Goal: Task Accomplishment & Management: Complete application form

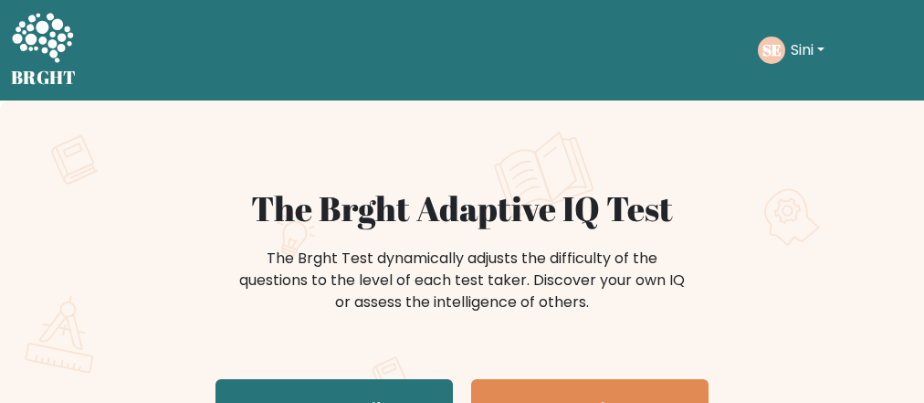
scroll to position [146, 0]
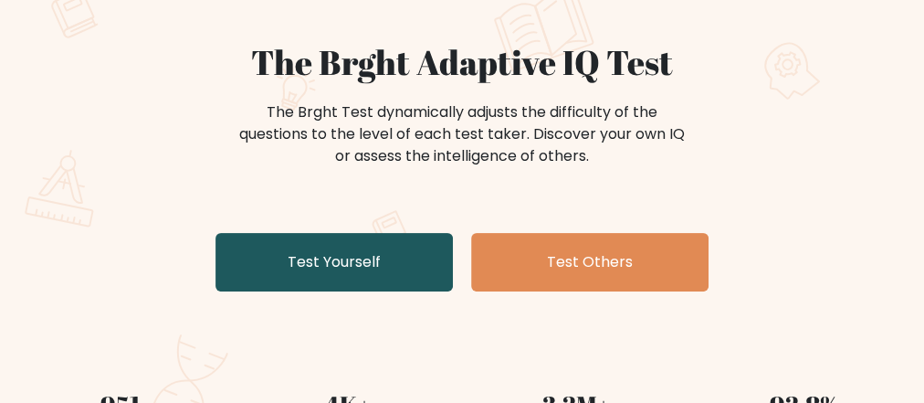
click at [384, 251] on link "Test Yourself" at bounding box center [334, 262] width 237 height 58
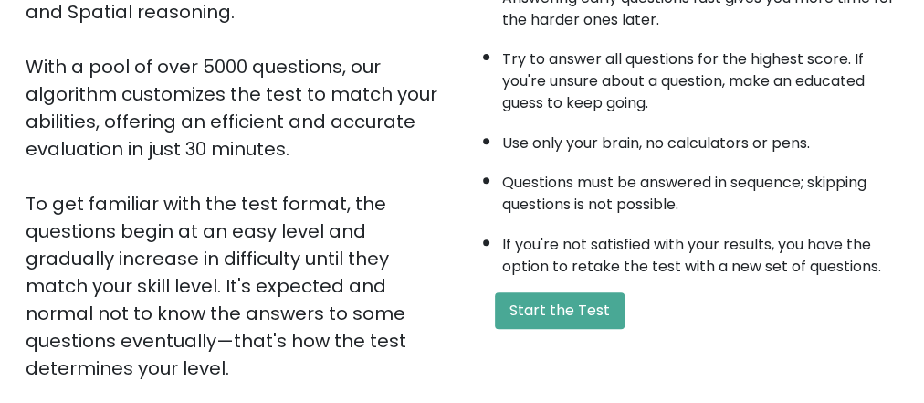
scroll to position [365, 0]
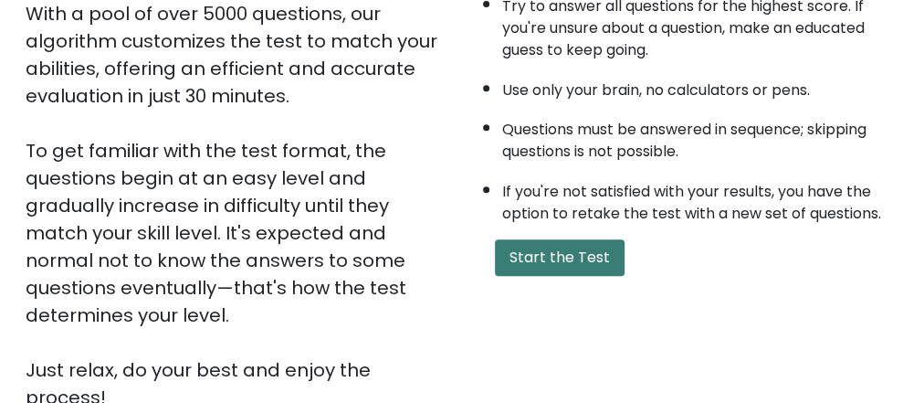
click at [581, 247] on button "Start the Test" at bounding box center [560, 257] width 130 height 37
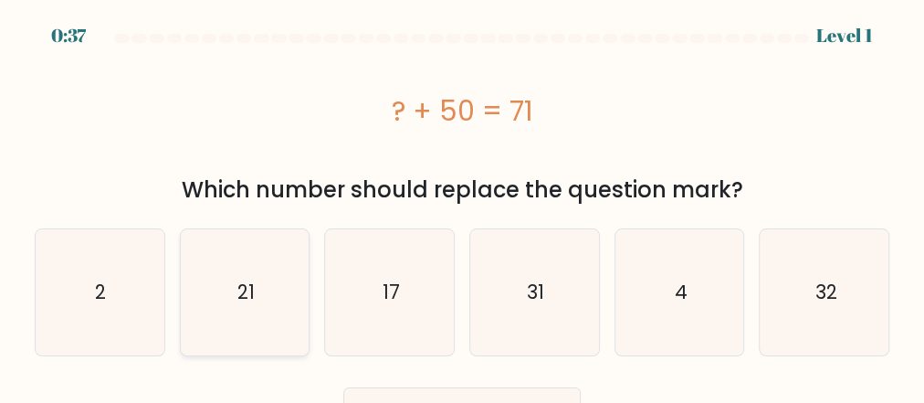
click at [210, 332] on icon "21" at bounding box center [245, 292] width 126 height 126
click at [462, 206] on input "b. 21" at bounding box center [462, 204] width 1 height 5
radio input "true"
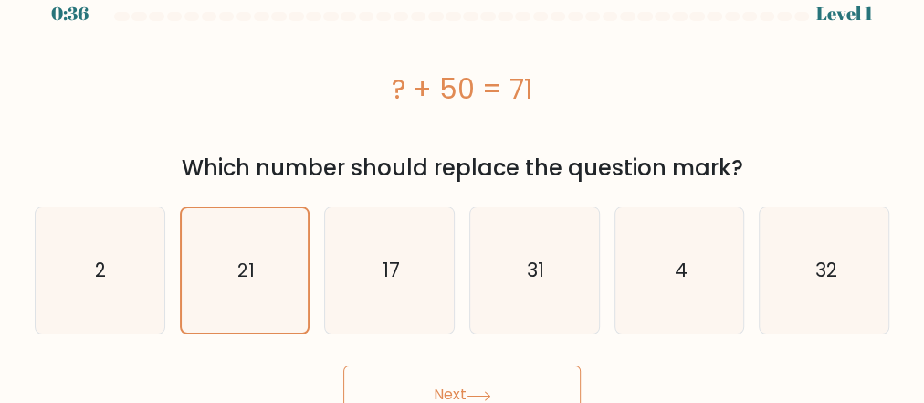
scroll to position [42, 0]
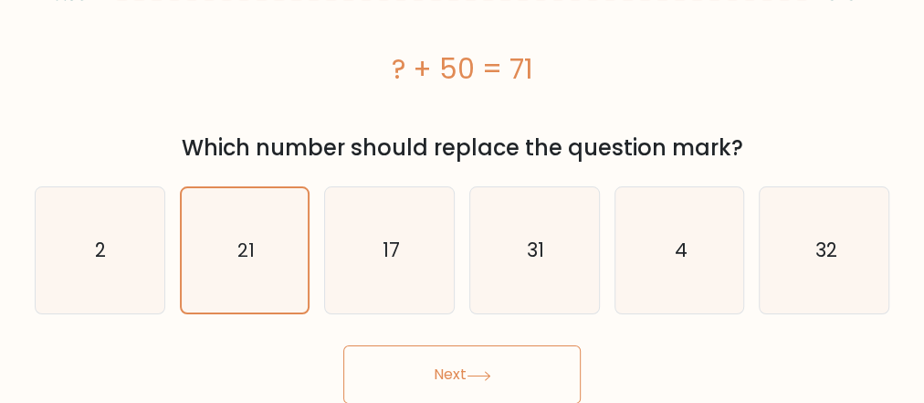
click at [406, 364] on button "Next" at bounding box center [461, 374] width 237 height 58
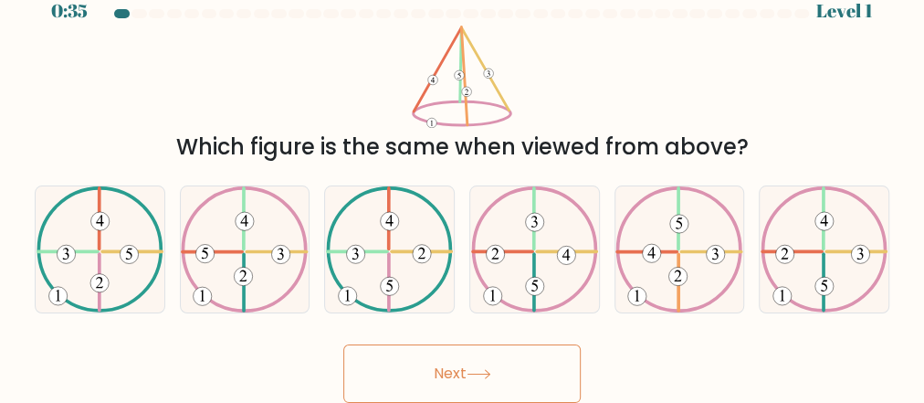
scroll to position [24, 0]
click at [702, 273] on icon at bounding box center [679, 250] width 127 height 126
click at [463, 183] on input "e." at bounding box center [462, 180] width 1 height 5
radio input "true"
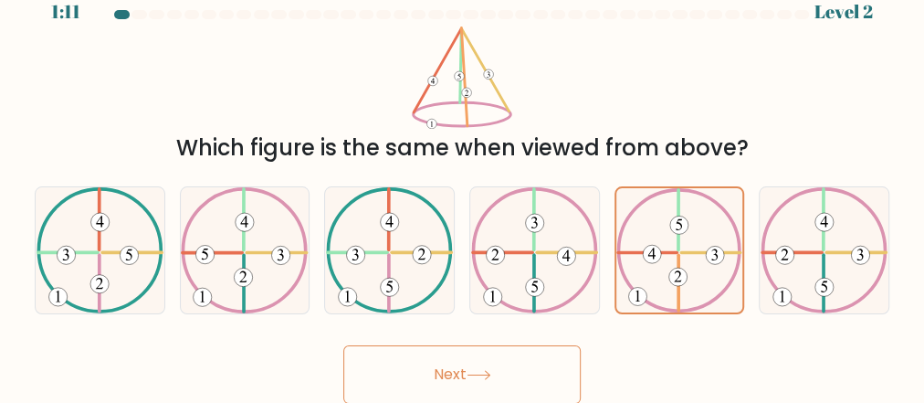
click at [405, 373] on button "Next" at bounding box center [461, 374] width 237 height 58
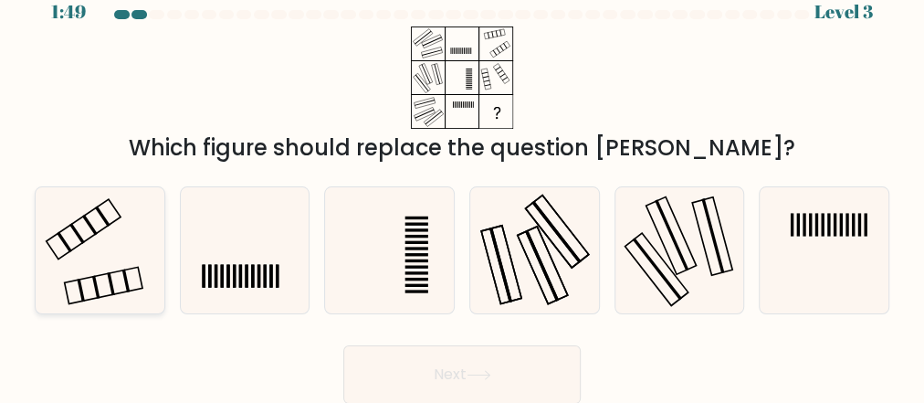
click at [102, 264] on icon at bounding box center [100, 250] width 126 height 126
click at [462, 183] on input "a." at bounding box center [462, 180] width 1 height 5
radio input "true"
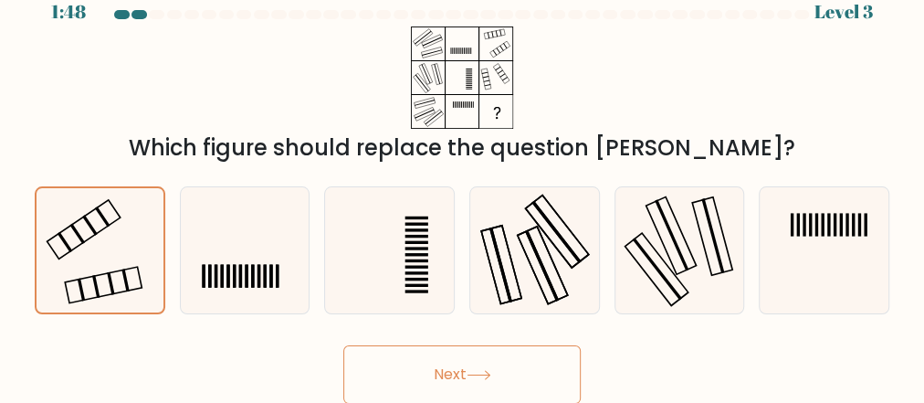
click at [467, 370] on button "Next" at bounding box center [461, 374] width 237 height 58
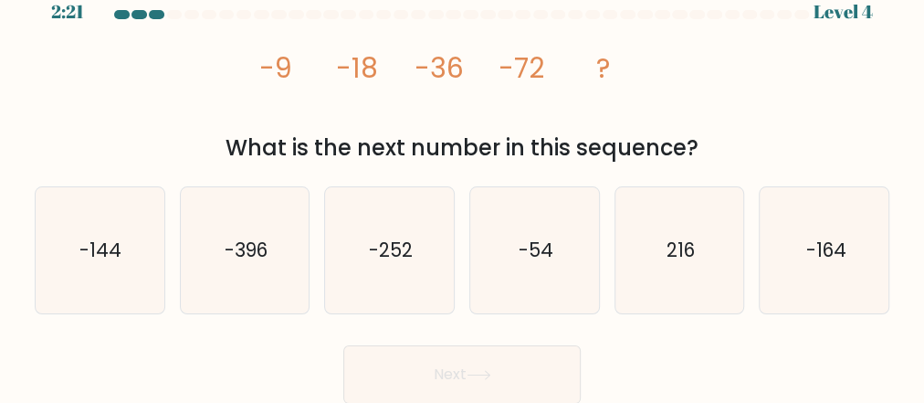
drag, startPoint x: 453, startPoint y: 60, endPoint x: 475, endPoint y: 56, distance: 22.4
drag, startPoint x: 475, startPoint y: 56, endPoint x: 870, endPoint y: 99, distance: 397.8
click at [869, 100] on div "image/svg+xml -9 -18 -36 -72 ? What is the next number in this sequence?" at bounding box center [462, 95] width 877 height 138
click at [64, 268] on icon "-144" at bounding box center [100, 250] width 126 height 126
click at [462, 183] on input "a. -144" at bounding box center [462, 180] width 1 height 5
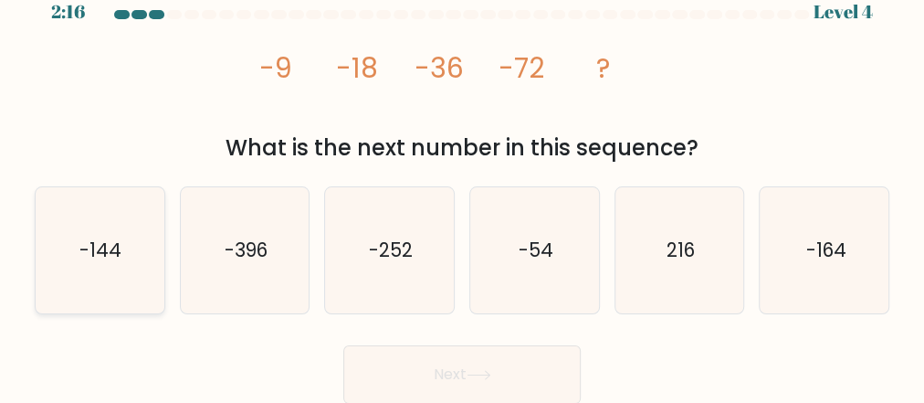
radio input "true"
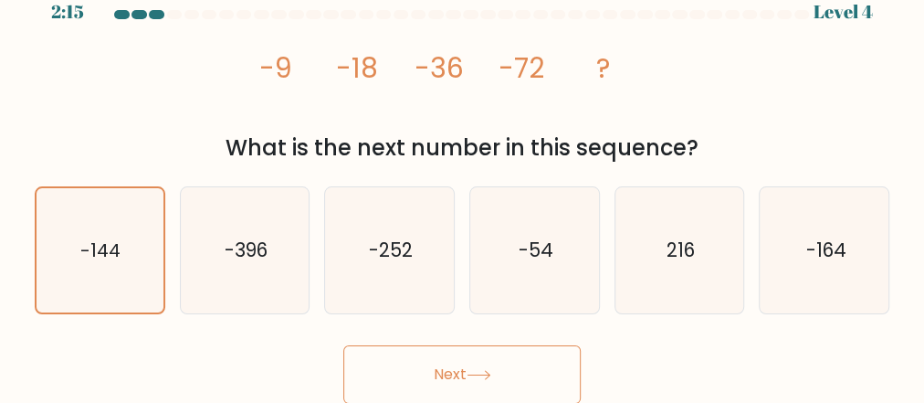
click at [432, 376] on button "Next" at bounding box center [461, 374] width 237 height 58
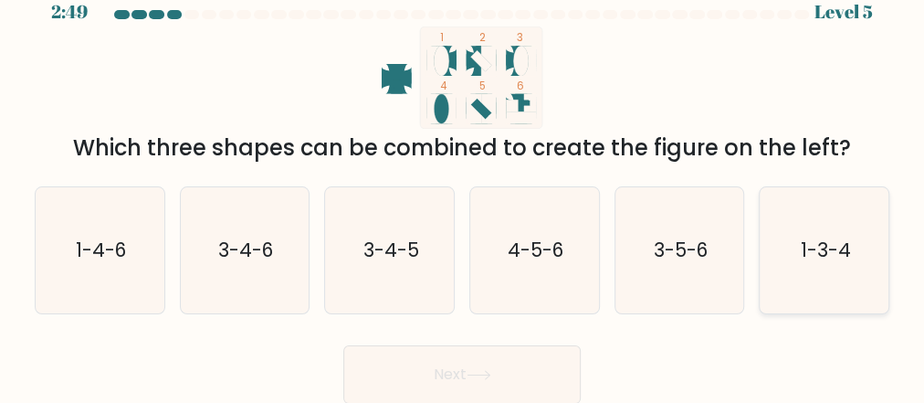
click at [808, 264] on icon "1-3-4" at bounding box center [825, 250] width 126 height 126
click at [463, 183] on input "f. 1-3-4" at bounding box center [462, 180] width 1 height 5
radio input "true"
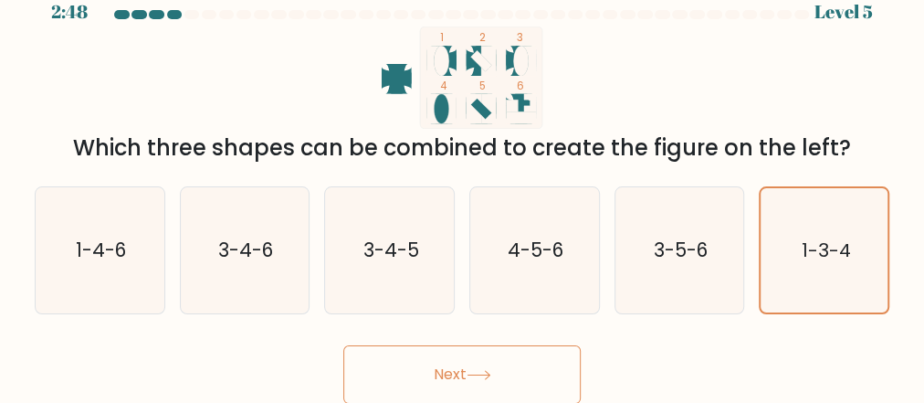
click at [358, 379] on button "Next" at bounding box center [461, 374] width 237 height 58
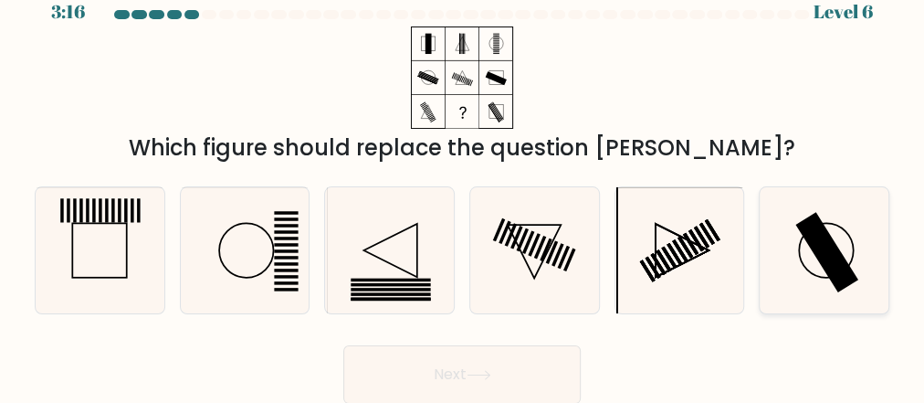
click at [801, 271] on icon at bounding box center [825, 250] width 126 height 126
click at [463, 183] on input "f." at bounding box center [462, 180] width 1 height 5
radio input "true"
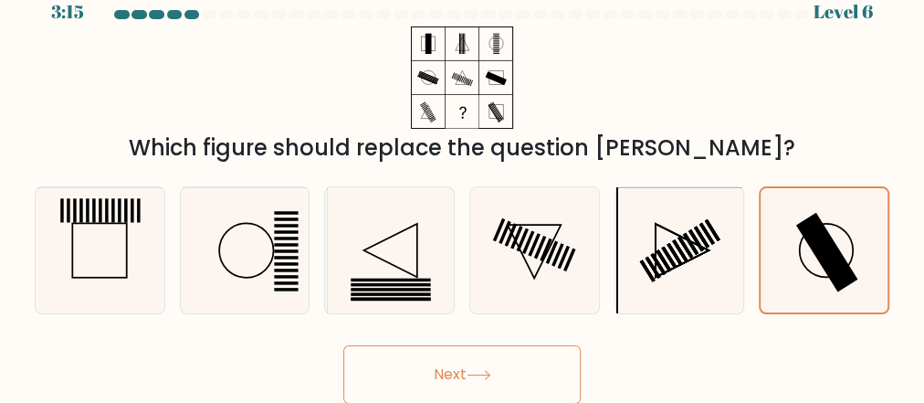
click at [441, 378] on button "Next" at bounding box center [461, 374] width 237 height 58
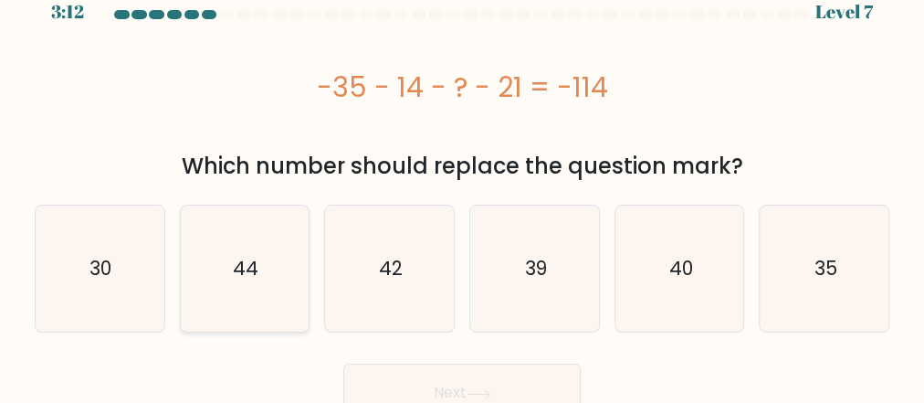
click at [293, 268] on icon "44" at bounding box center [245, 268] width 126 height 126
click at [462, 183] on input "b. 44" at bounding box center [462, 180] width 1 height 5
radio input "true"
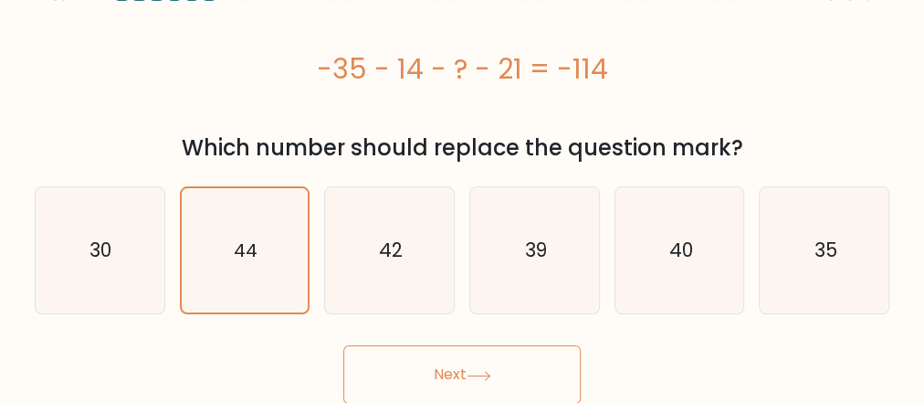
click at [500, 356] on button "Next" at bounding box center [461, 374] width 237 height 58
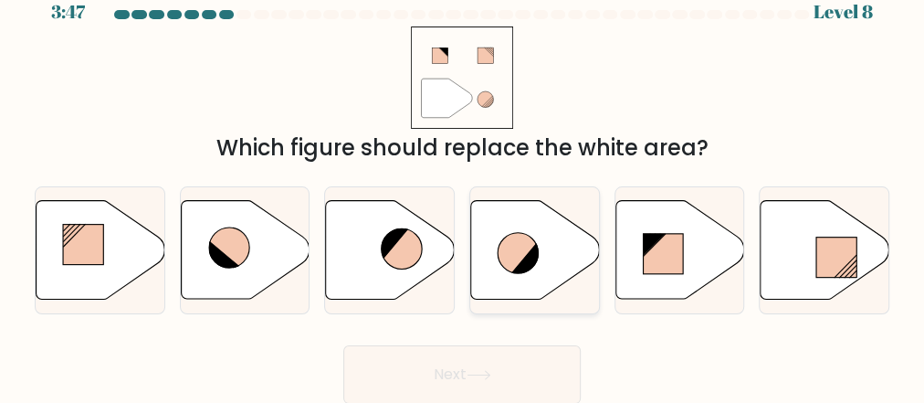
click at [561, 250] on icon at bounding box center [535, 250] width 129 height 99
click at [463, 183] on input "d." at bounding box center [462, 180] width 1 height 5
radio input "true"
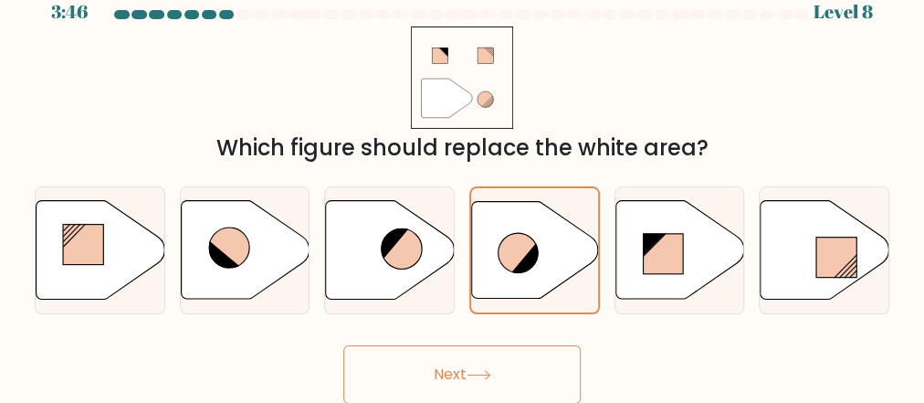
click at [522, 360] on button "Next" at bounding box center [461, 374] width 237 height 58
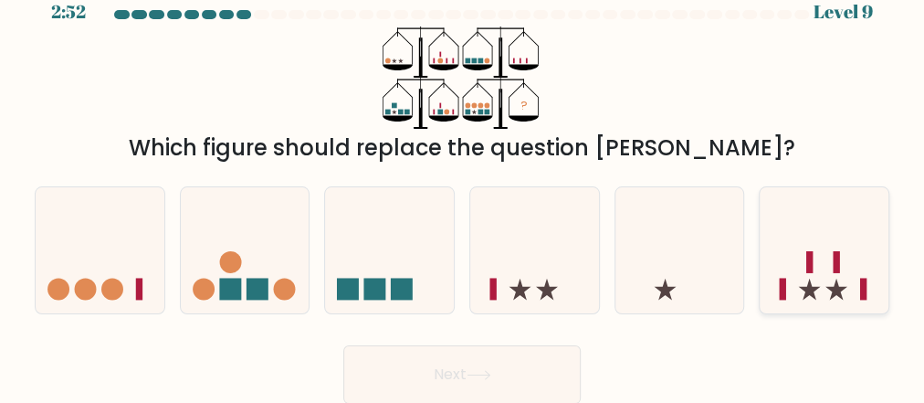
click at [780, 289] on rect at bounding box center [783, 290] width 6 height 22
click at [463, 183] on input "f." at bounding box center [462, 180] width 1 height 5
radio input "true"
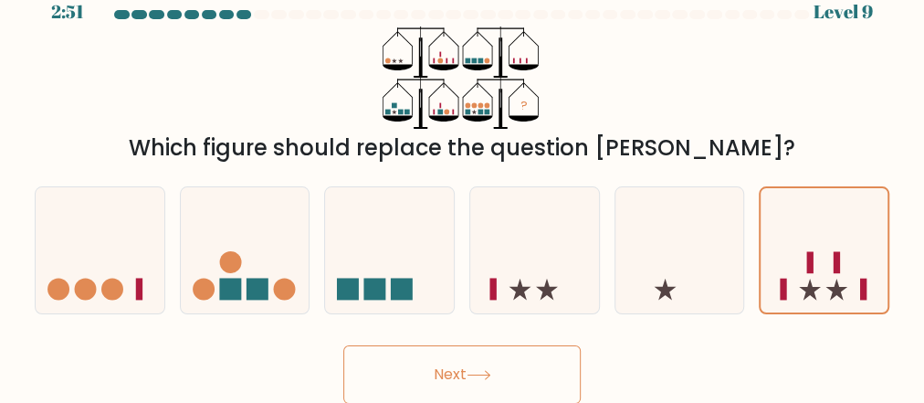
click at [522, 372] on button "Next" at bounding box center [461, 374] width 237 height 58
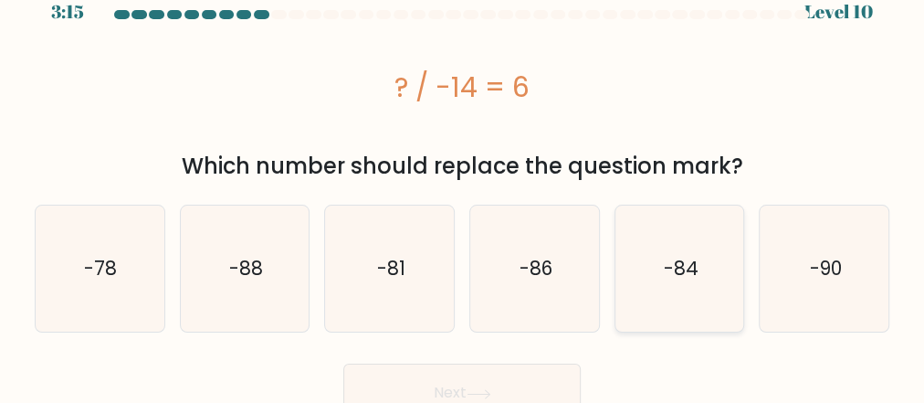
click at [666, 263] on text "-84" at bounding box center [680, 268] width 35 height 26
click at [463, 183] on input "e. -84" at bounding box center [462, 180] width 1 height 5
radio input "true"
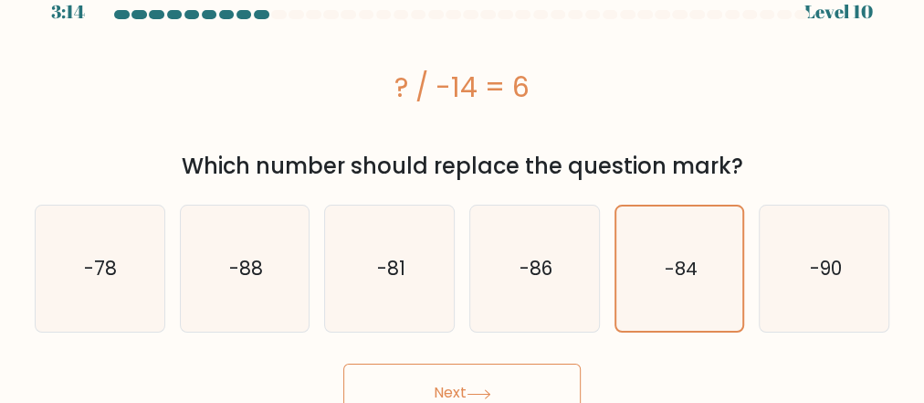
click at [536, 364] on button "Next" at bounding box center [461, 392] width 237 height 58
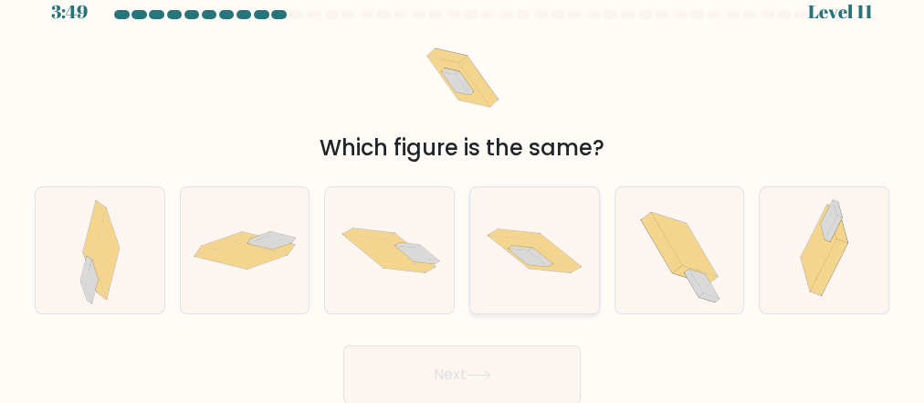
click at [538, 238] on icon at bounding box center [555, 252] width 51 height 39
click at [463, 183] on input "d." at bounding box center [462, 180] width 1 height 5
radio input "true"
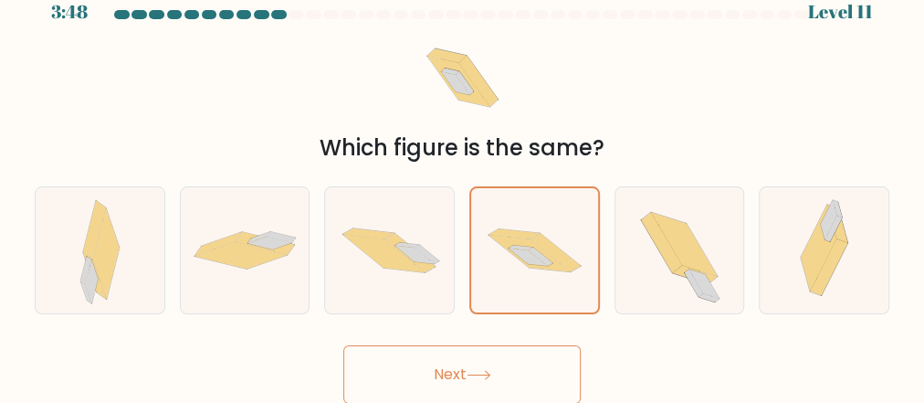
click at [486, 374] on icon at bounding box center [479, 375] width 22 height 8
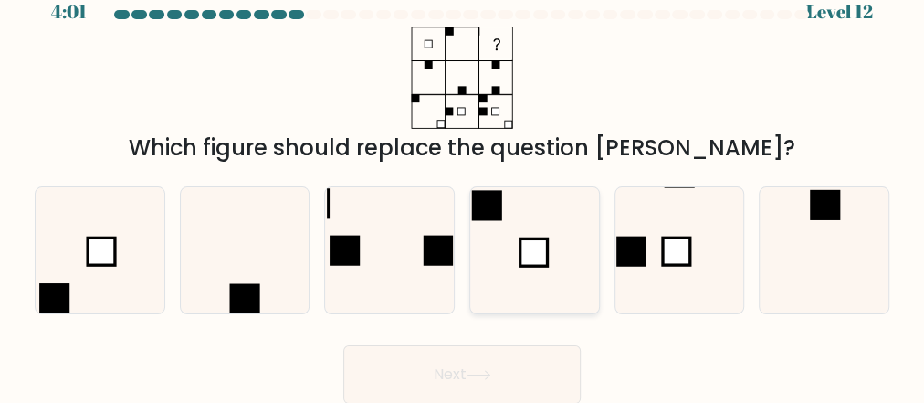
click at [532, 250] on rect at bounding box center [534, 251] width 27 height 27
click at [463, 183] on input "d." at bounding box center [462, 180] width 1 height 5
radio input "true"
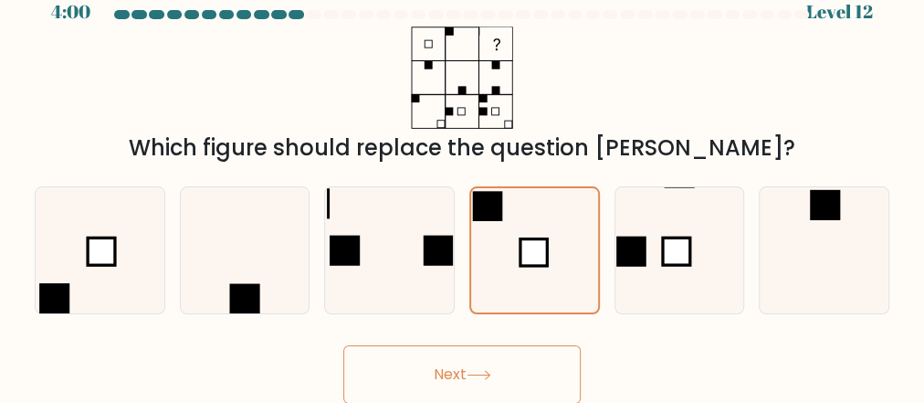
click at [458, 377] on button "Next" at bounding box center [461, 374] width 237 height 58
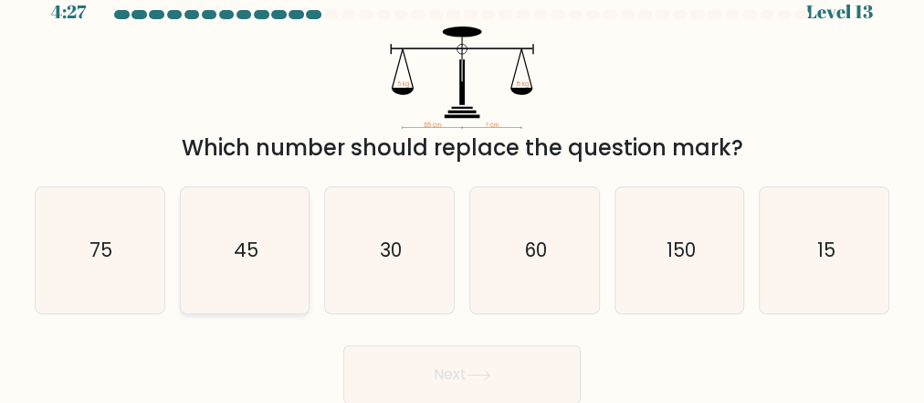
click at [290, 235] on icon "45" at bounding box center [245, 250] width 126 height 126
click at [462, 183] on input "b. 45" at bounding box center [462, 180] width 1 height 5
radio input "true"
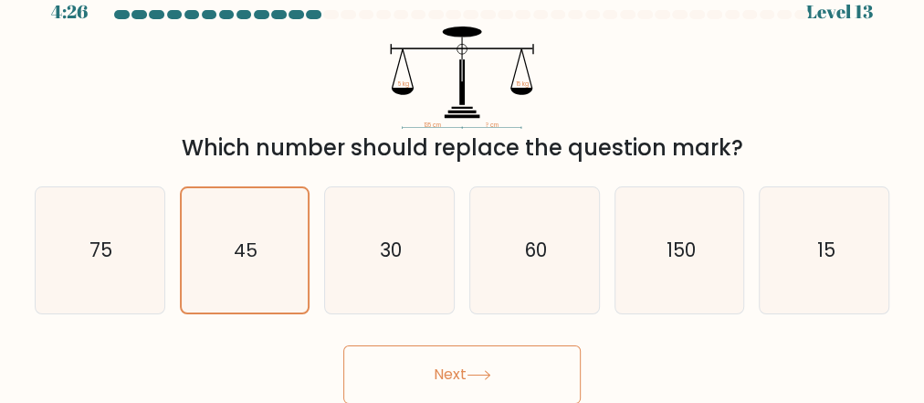
click at [460, 378] on button "Next" at bounding box center [461, 374] width 237 height 58
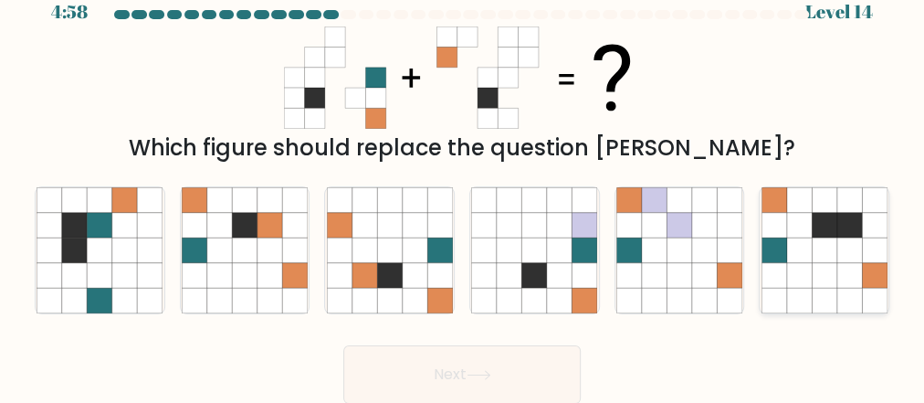
click at [827, 256] on icon at bounding box center [824, 249] width 25 height 25
click at [463, 183] on input "f." at bounding box center [462, 180] width 1 height 5
radio input "true"
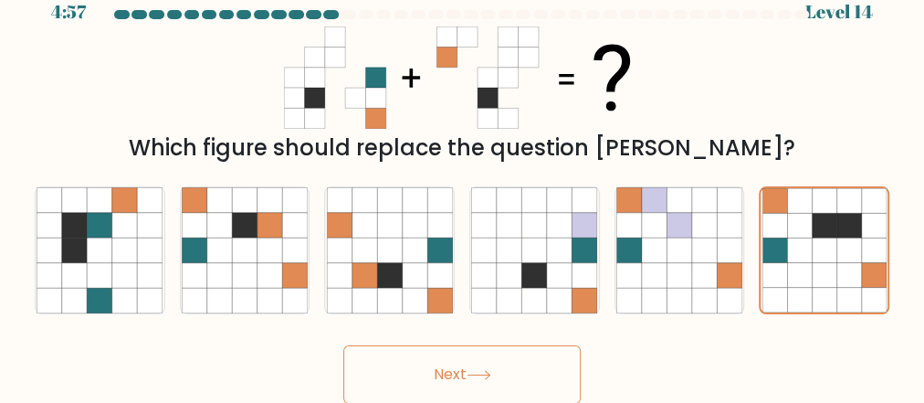
click at [443, 368] on button "Next" at bounding box center [461, 374] width 237 height 58
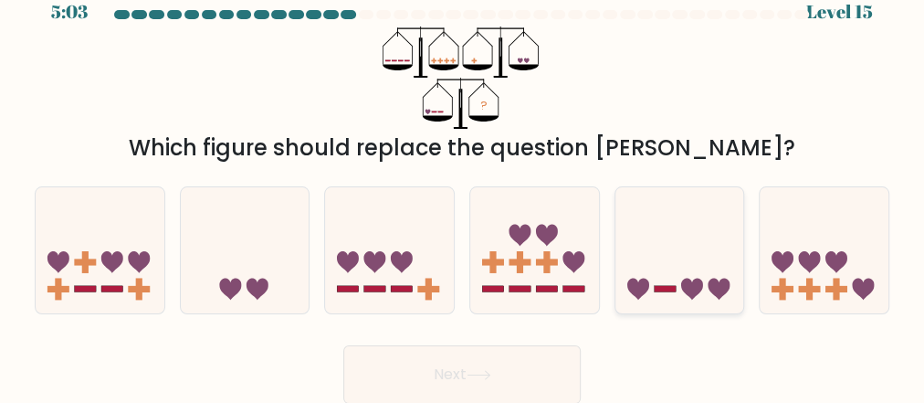
click at [687, 281] on icon at bounding box center [692, 290] width 22 height 22
click at [463, 183] on input "e." at bounding box center [462, 180] width 1 height 5
radio input "true"
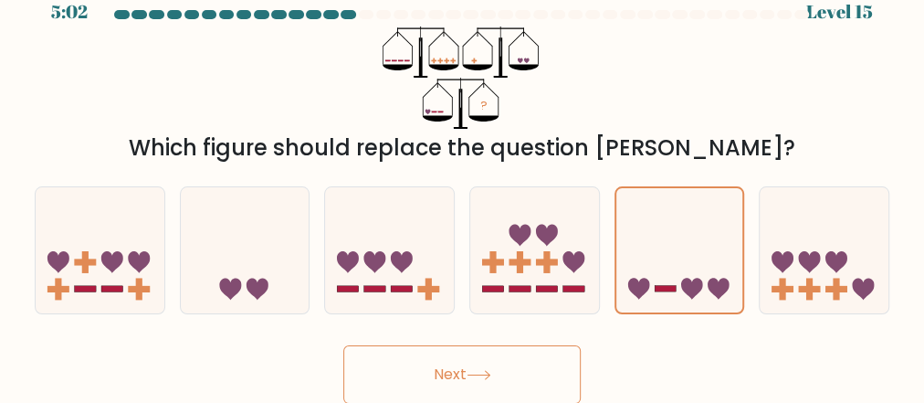
click at [476, 365] on button "Next" at bounding box center [461, 374] width 237 height 58
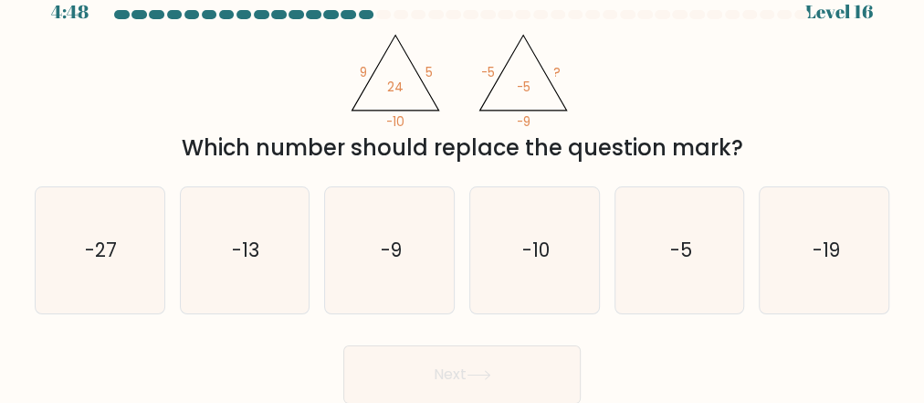
drag, startPoint x: 531, startPoint y: 89, endPoint x: 471, endPoint y: 84, distance: 59.5
click at [471, 84] on icon "@import url('https://fonts.googleapis.com/css?family=Abril+Fatface:400,100,100i…" at bounding box center [462, 77] width 236 height 102
click at [793, 245] on icon "-19" at bounding box center [825, 250] width 126 height 126
click at [463, 183] on input "f. -19" at bounding box center [462, 180] width 1 height 5
radio input "true"
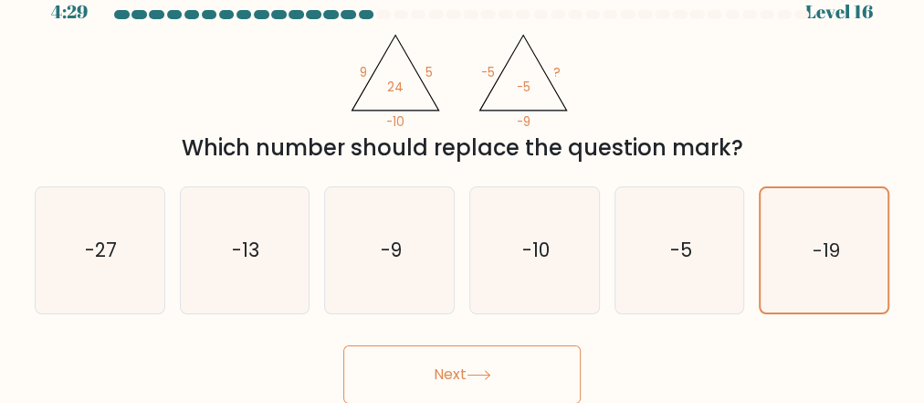
click at [415, 370] on button "Next" at bounding box center [461, 374] width 237 height 58
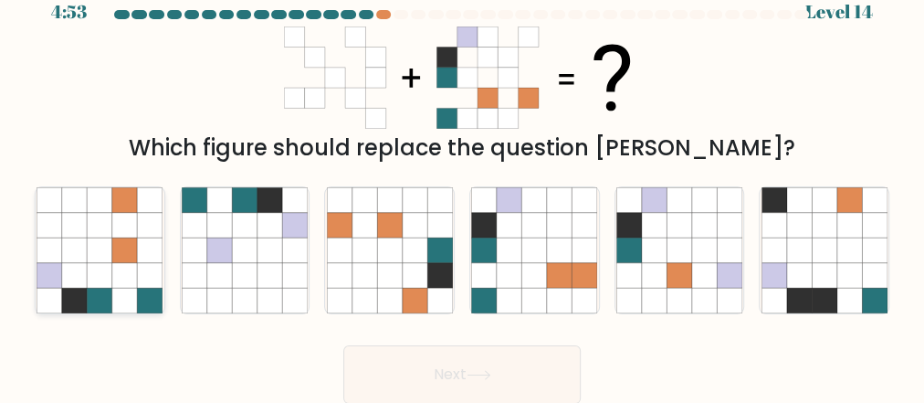
click at [89, 295] on icon at bounding box center [100, 300] width 25 height 25
click at [462, 183] on input "a." at bounding box center [462, 180] width 1 height 5
radio input "true"
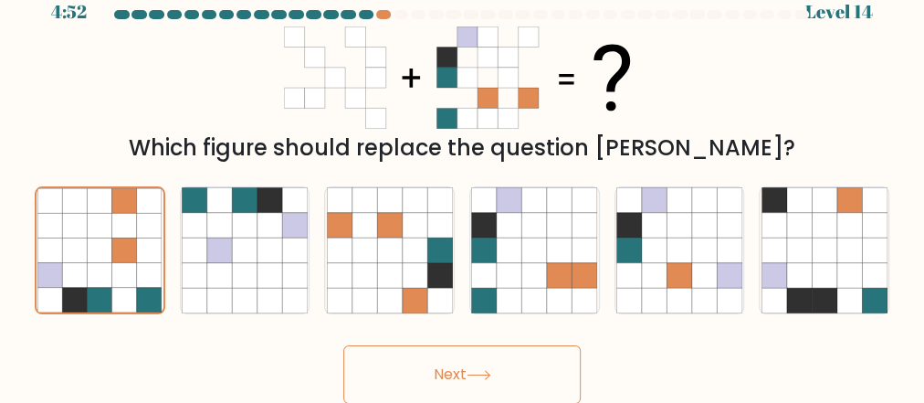
click at [438, 370] on button "Next" at bounding box center [461, 374] width 237 height 58
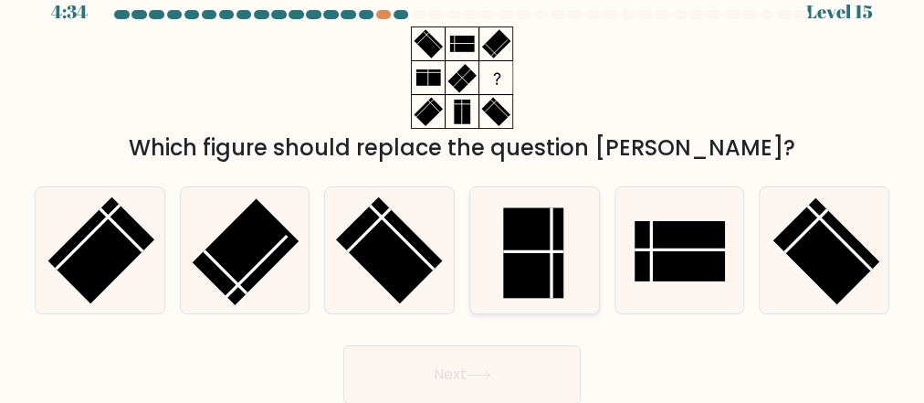
click at [537, 279] on rect at bounding box center [533, 253] width 60 height 90
click at [463, 183] on input "d." at bounding box center [462, 180] width 1 height 5
radio input "true"
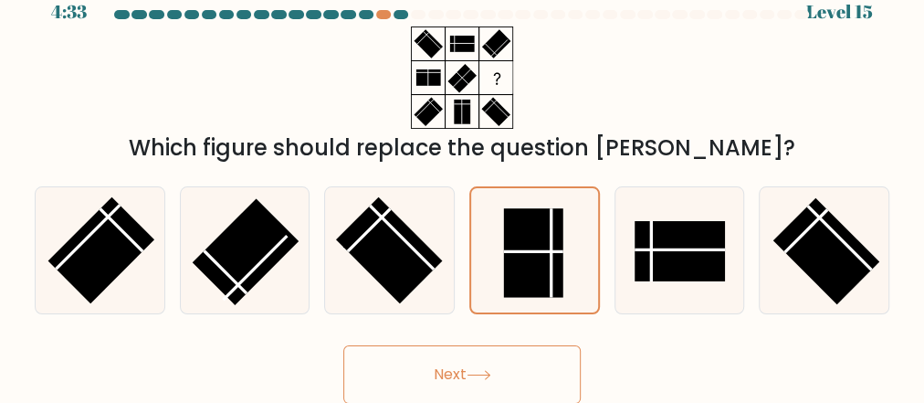
click at [444, 384] on button "Next" at bounding box center [461, 374] width 237 height 58
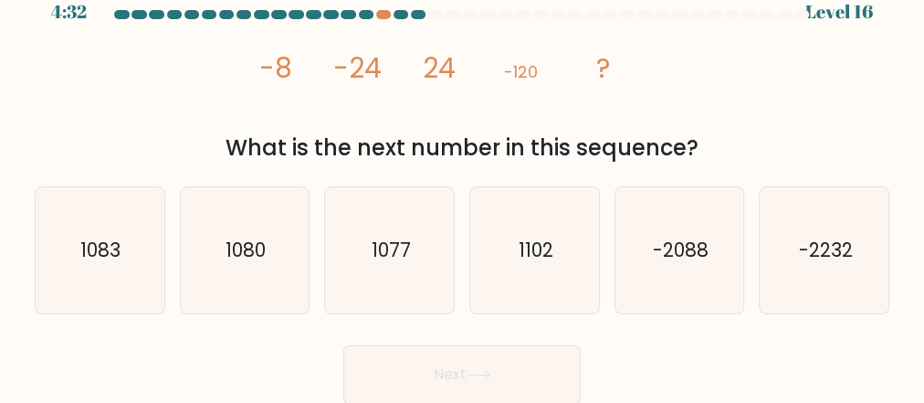
drag, startPoint x: 788, startPoint y: 372, endPoint x: 243, endPoint y: 354, distance: 545.5
click at [243, 354] on div "Next" at bounding box center [462, 370] width 877 height 68
click at [668, 290] on icon "-2088" at bounding box center [679, 250] width 126 height 126
click at [463, 183] on input "e. -2088" at bounding box center [462, 180] width 1 height 5
radio input "true"
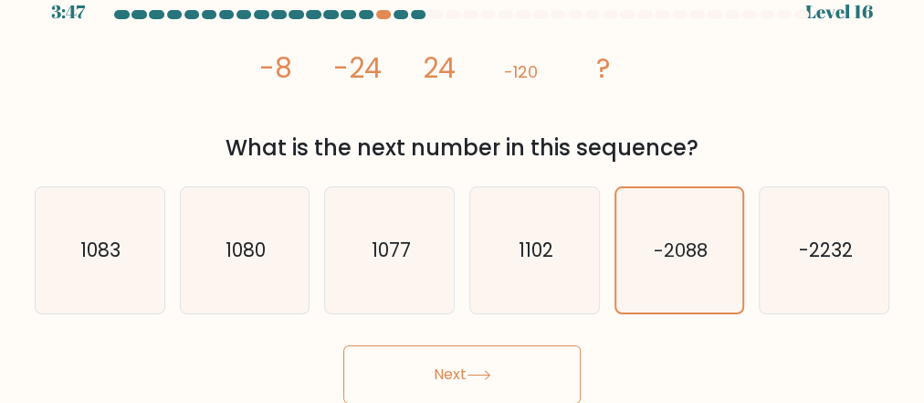
click at [477, 371] on icon at bounding box center [479, 375] width 25 height 10
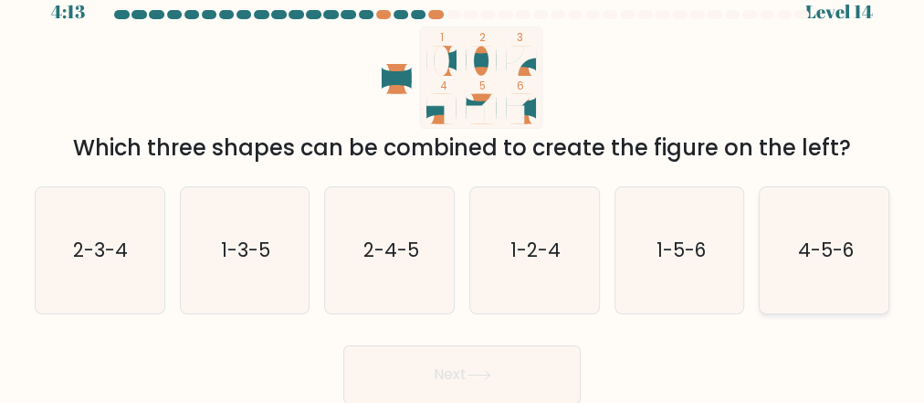
click at [802, 235] on icon "4-5-6" at bounding box center [825, 250] width 126 height 126
click at [463, 183] on input "f. 4-5-6" at bounding box center [462, 180] width 1 height 5
radio input "true"
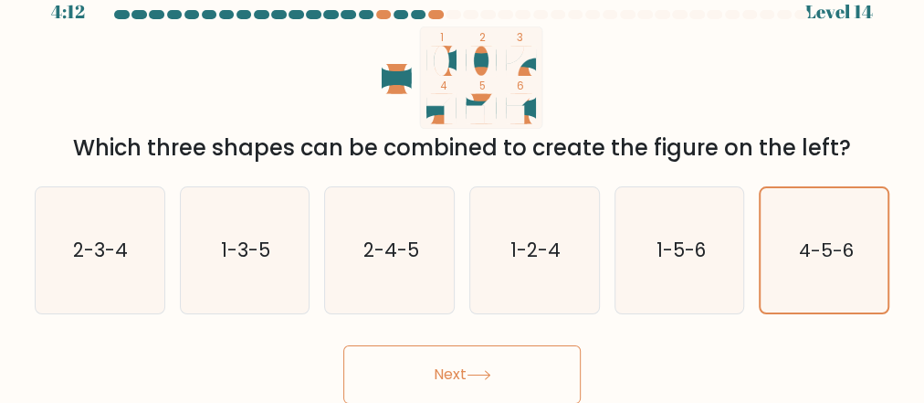
click at [467, 374] on button "Next" at bounding box center [461, 374] width 237 height 58
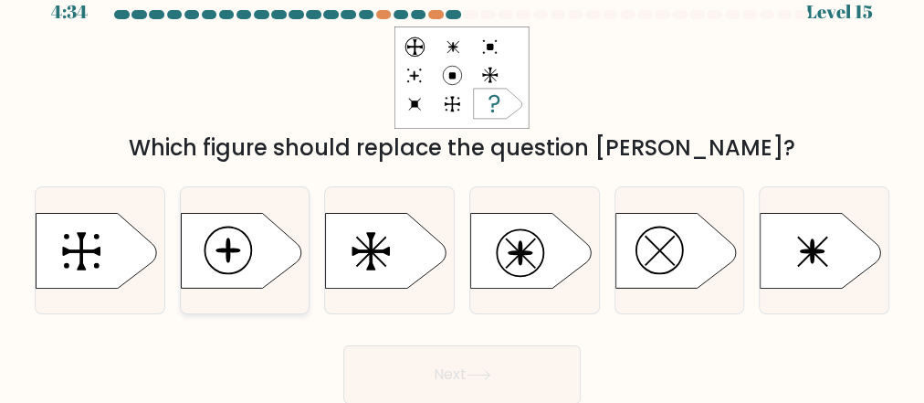
click at [221, 268] on icon at bounding box center [241, 250] width 121 height 75
click at [462, 183] on input "b." at bounding box center [462, 180] width 1 height 5
radio input "true"
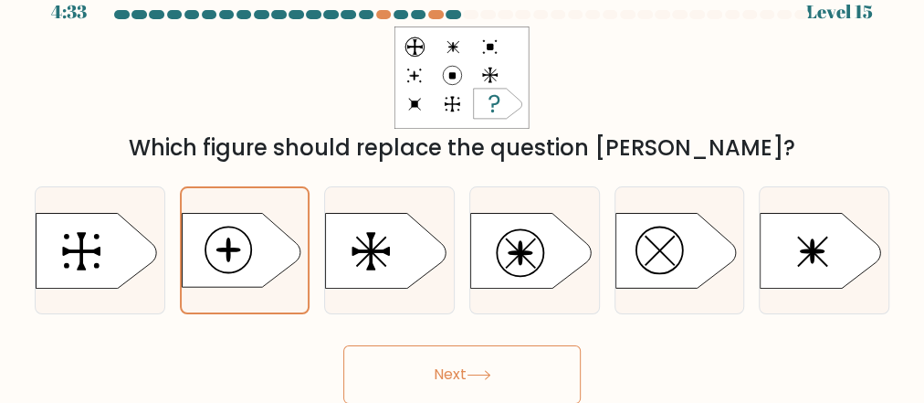
click at [449, 372] on button "Next" at bounding box center [461, 374] width 237 height 58
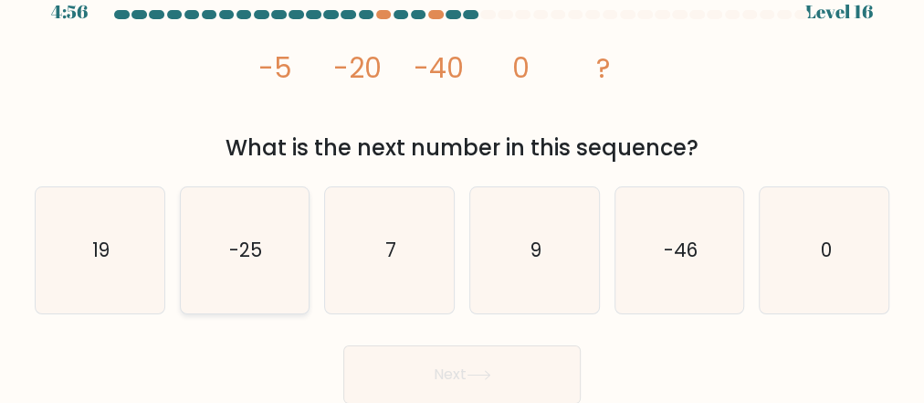
drag, startPoint x: 223, startPoint y: 236, endPoint x: 233, endPoint y: 228, distance: 12.4
click at [231, 231] on icon "-25" at bounding box center [245, 250] width 126 height 126
click at [462, 183] on input "b. -25" at bounding box center [462, 180] width 1 height 5
radio input "true"
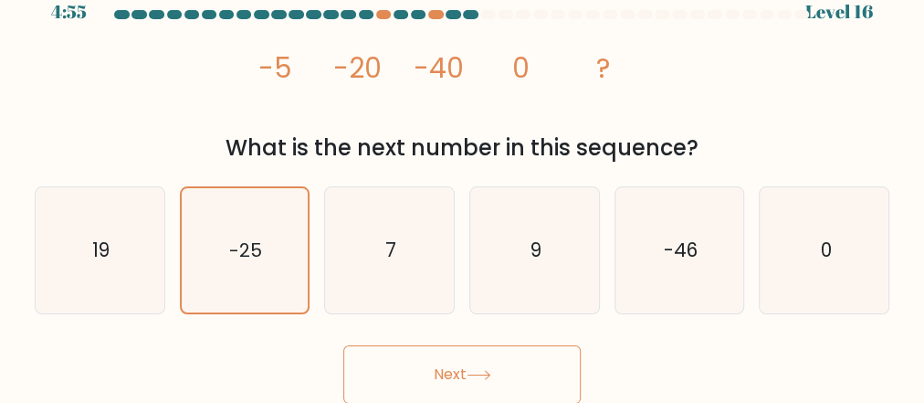
click at [404, 372] on button "Next" at bounding box center [461, 374] width 237 height 58
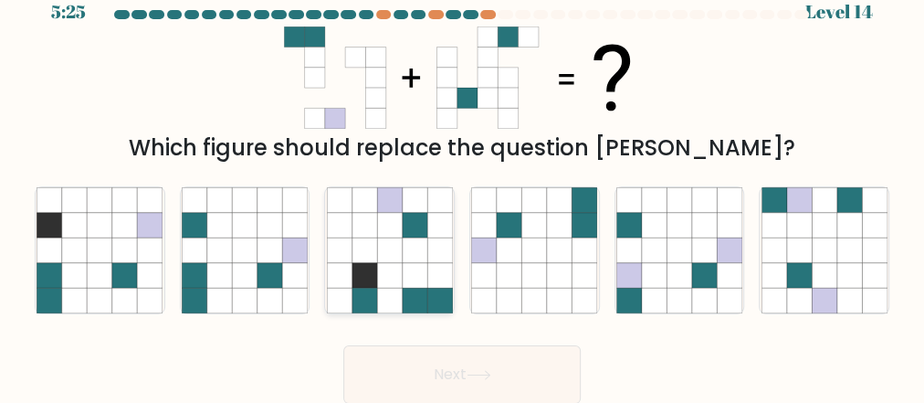
click at [389, 289] on icon at bounding box center [389, 300] width 25 height 25
click at [462, 183] on input "c." at bounding box center [462, 180] width 1 height 5
radio input "true"
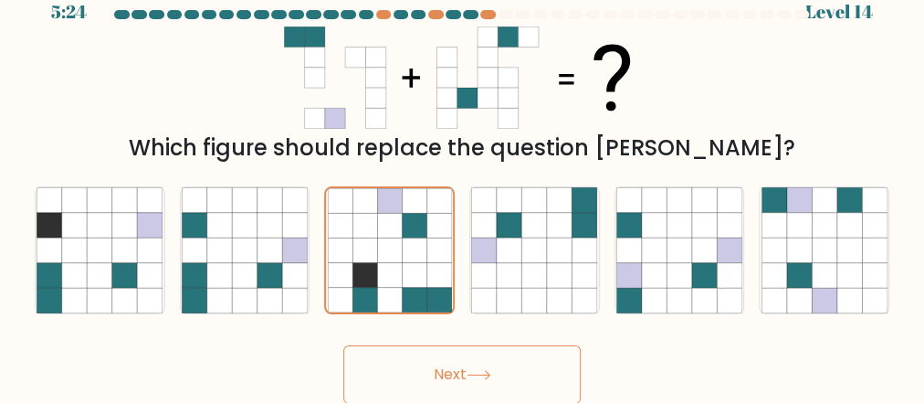
click at [444, 362] on button "Next" at bounding box center [461, 374] width 237 height 58
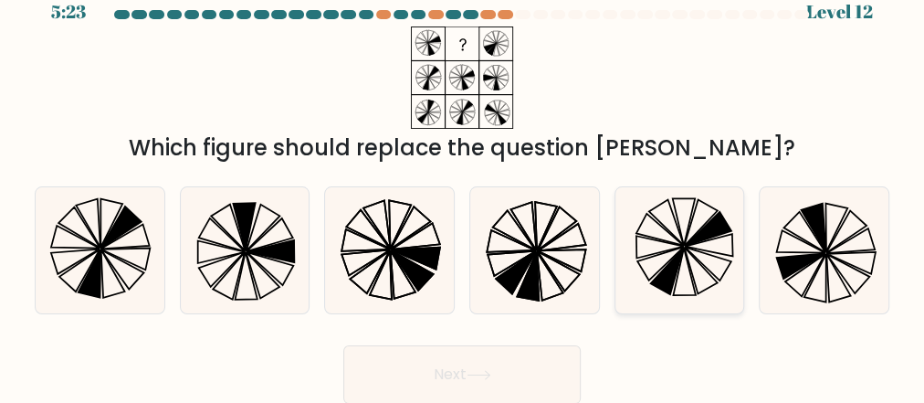
click at [676, 279] on icon at bounding box center [684, 271] width 22 height 47
click at [463, 183] on input "e." at bounding box center [462, 180] width 1 height 5
radio input "true"
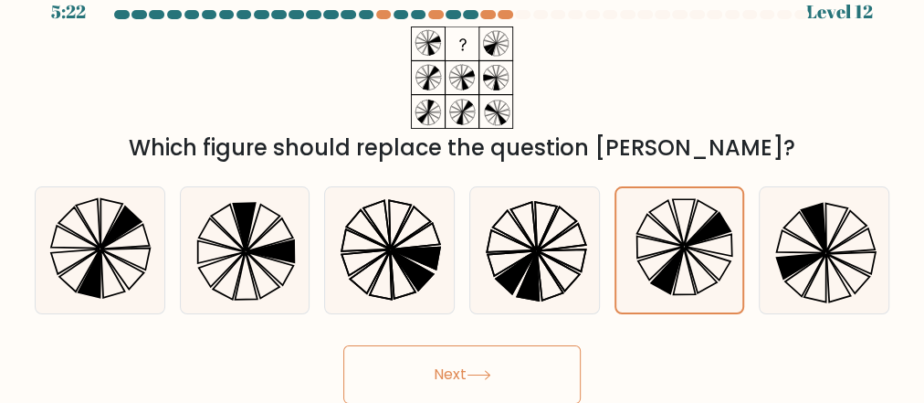
click at [517, 376] on button "Next" at bounding box center [461, 374] width 237 height 58
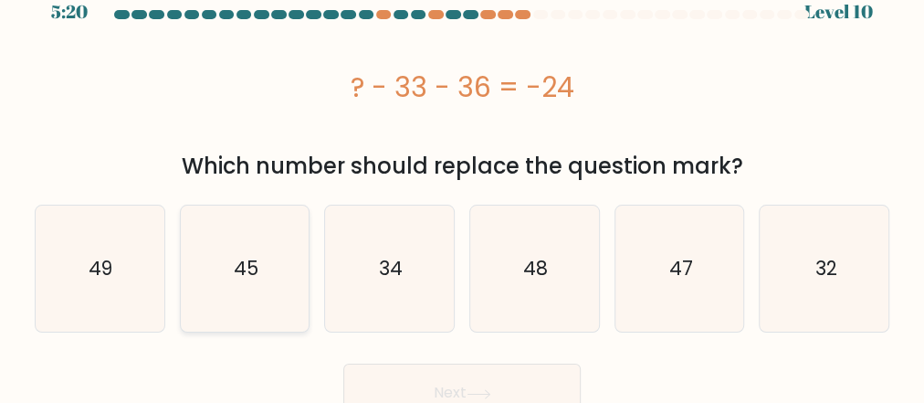
click at [201, 286] on icon "45" at bounding box center [245, 268] width 126 height 126
click at [462, 183] on input "b. 45" at bounding box center [462, 180] width 1 height 5
radio input "true"
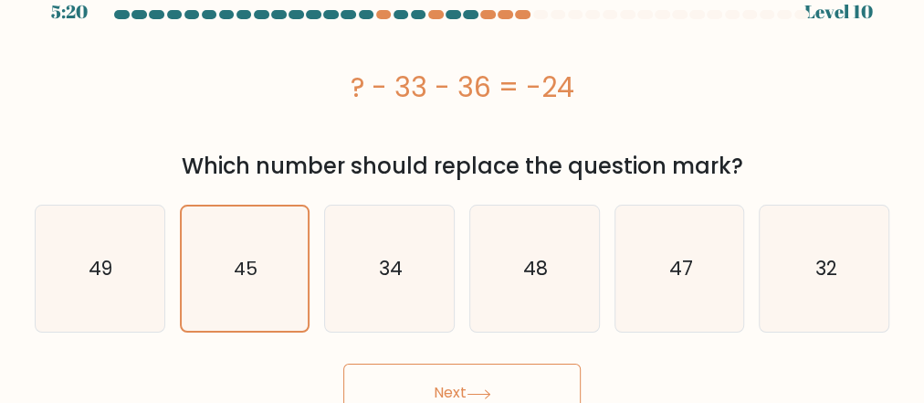
click at [409, 373] on button "Next" at bounding box center [461, 392] width 237 height 58
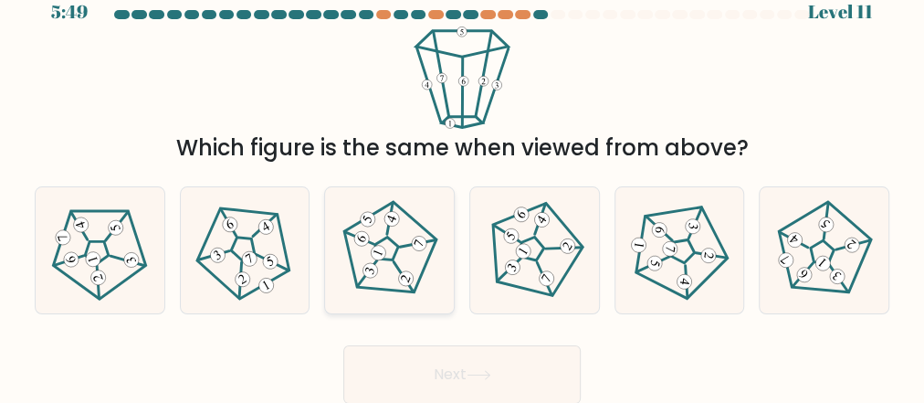
click at [391, 272] on icon at bounding box center [389, 250] width 100 height 100
click at [462, 183] on input "c." at bounding box center [462, 180] width 1 height 5
radio input "true"
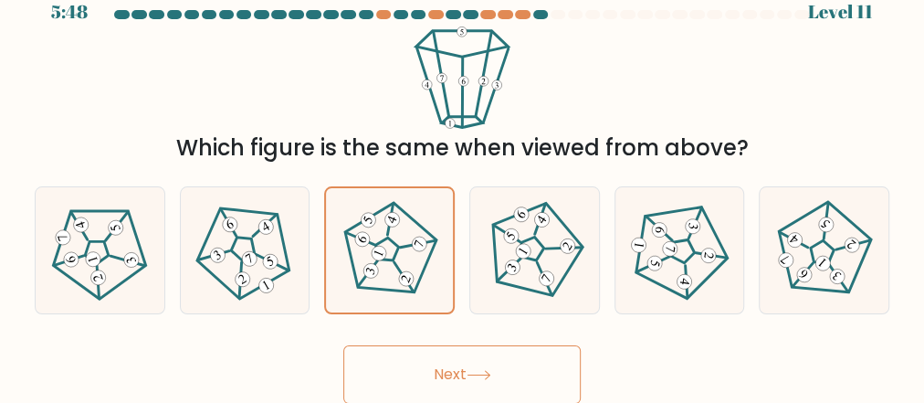
click at [406, 359] on button "Next" at bounding box center [461, 374] width 237 height 58
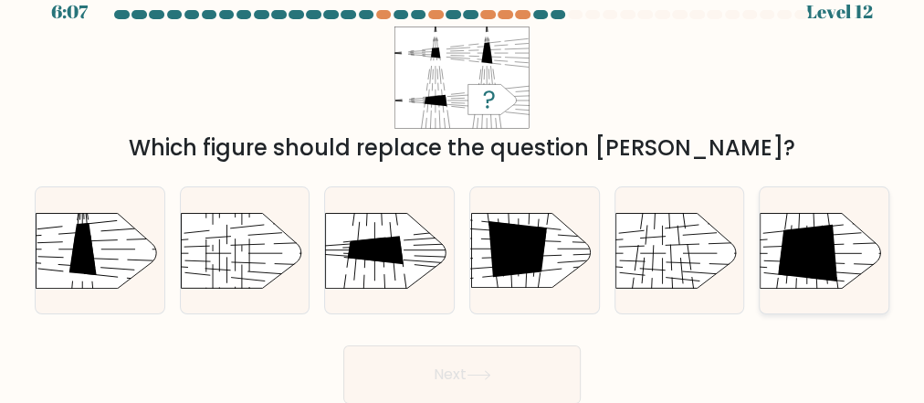
click at [807, 264] on icon at bounding box center [807, 252] width 59 height 57
click at [463, 183] on input "f." at bounding box center [462, 180] width 1 height 5
radio input "true"
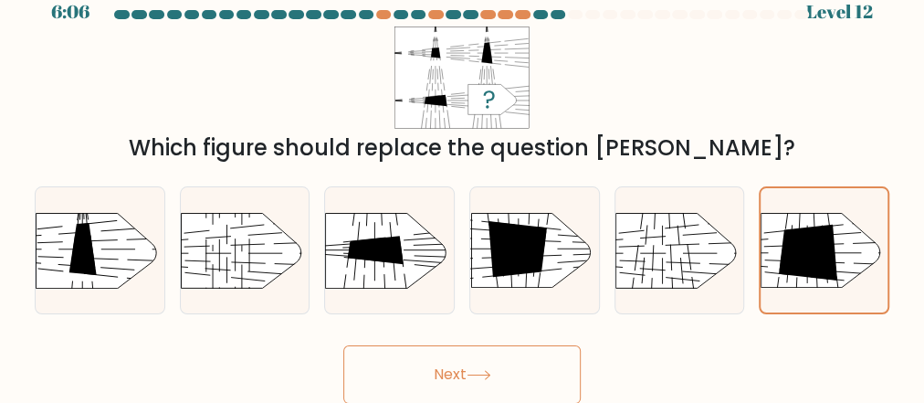
click at [514, 367] on button "Next" at bounding box center [461, 374] width 237 height 58
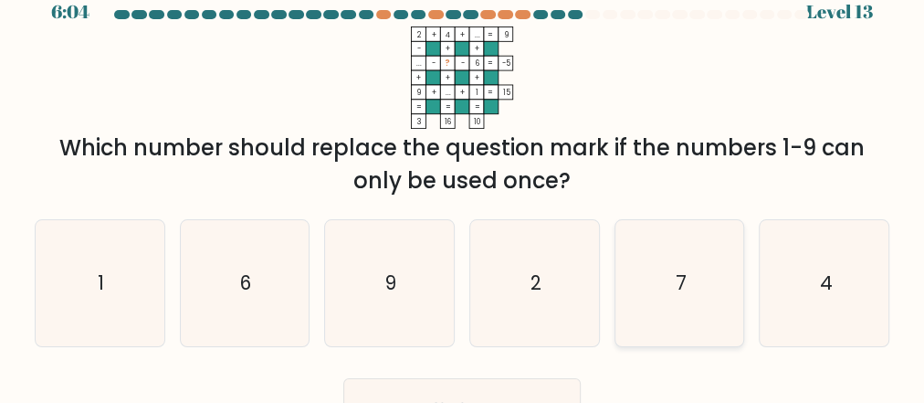
click at [627, 274] on icon "7" at bounding box center [679, 283] width 126 height 126
click at [463, 183] on input "e. 7" at bounding box center [462, 180] width 1 height 5
radio input "true"
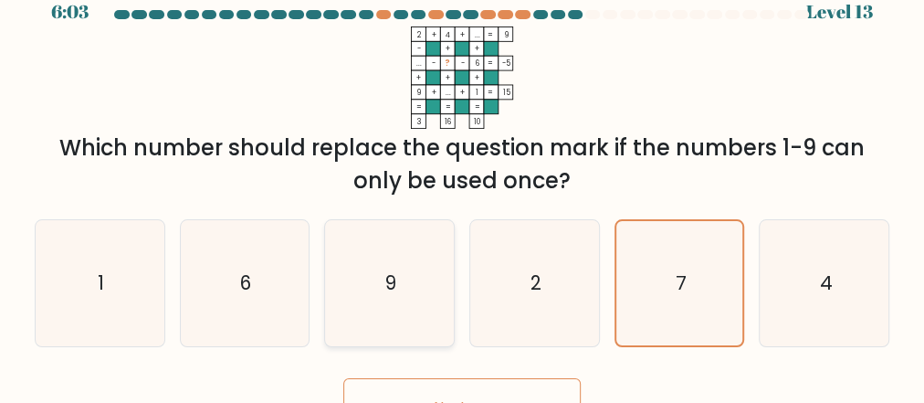
scroll to position [57, 0]
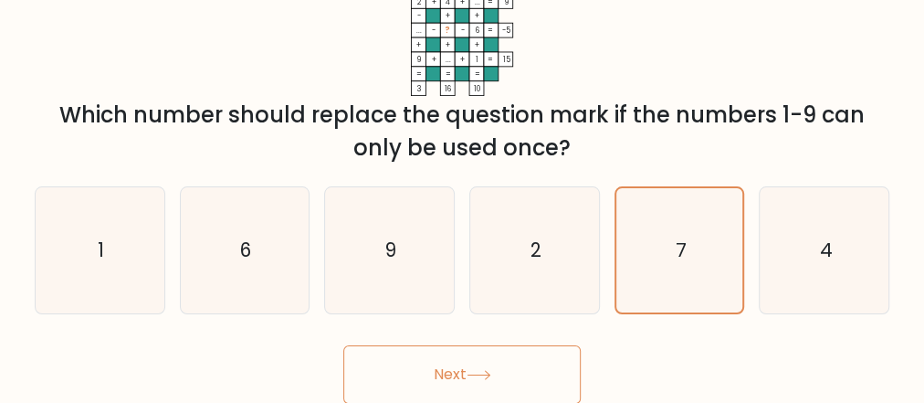
click at [418, 366] on button "Next" at bounding box center [461, 374] width 237 height 58
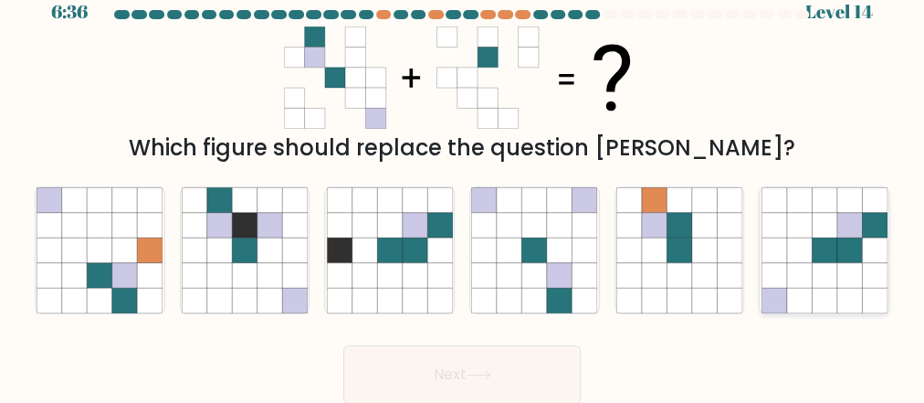
click at [852, 290] on icon at bounding box center [849, 300] width 25 height 25
click at [463, 183] on input "f." at bounding box center [462, 180] width 1 height 5
radio input "true"
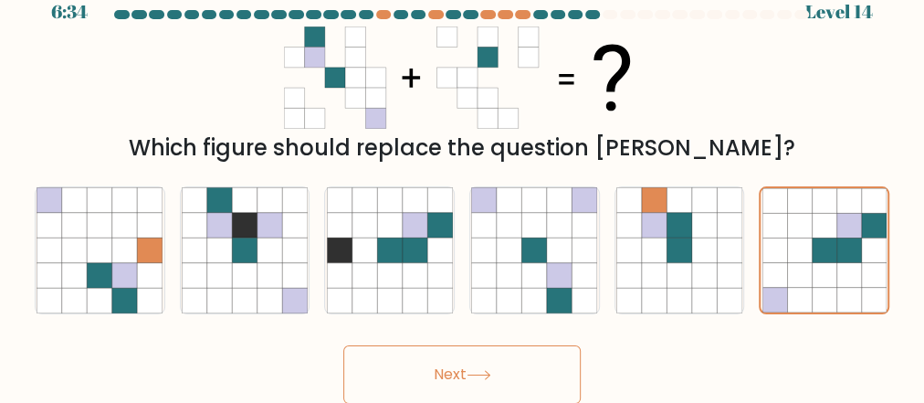
click at [498, 373] on button "Next" at bounding box center [461, 374] width 237 height 58
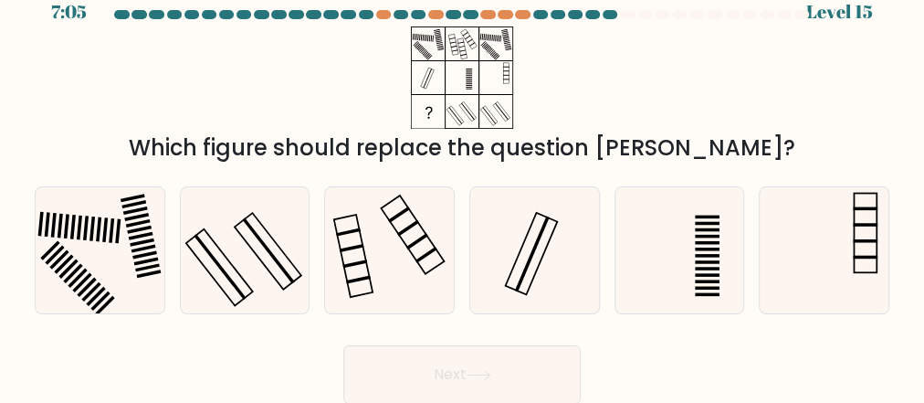
drag, startPoint x: 327, startPoint y: 130, endPoint x: 272, endPoint y: 70, distance: 80.8
click at [272, 70] on div "Which figure should replace the question mark?" at bounding box center [462, 95] width 877 height 138
click at [254, 286] on icon at bounding box center [245, 250] width 126 height 126
click at [462, 183] on input "b." at bounding box center [462, 180] width 1 height 5
radio input "true"
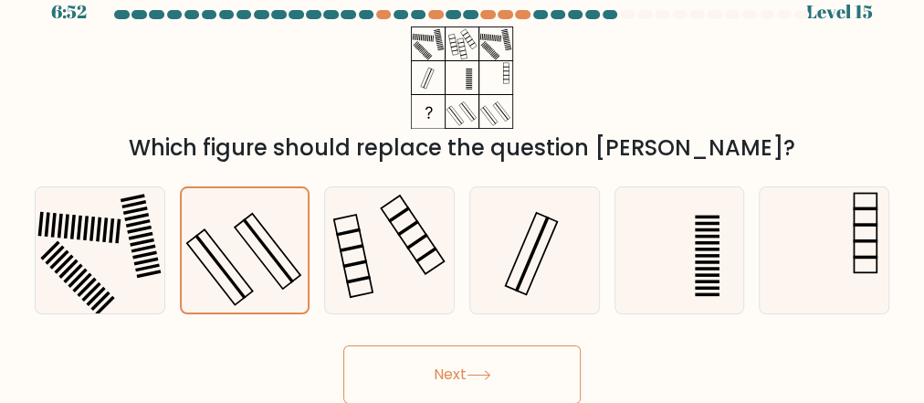
click at [426, 376] on button "Next" at bounding box center [461, 374] width 237 height 58
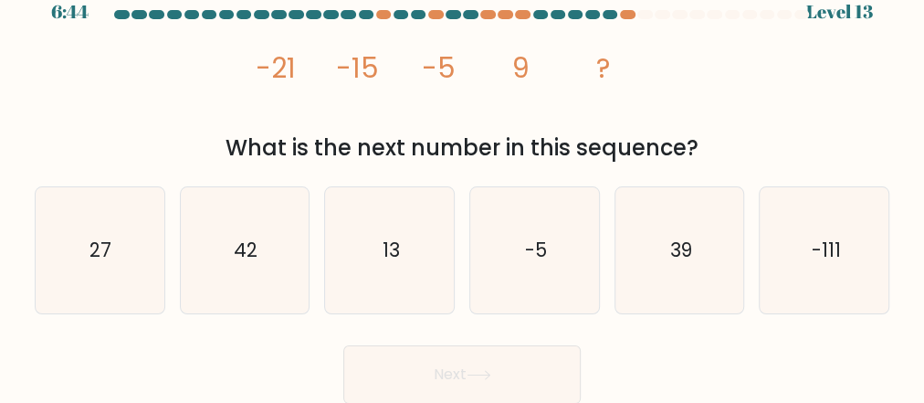
drag, startPoint x: 521, startPoint y: 83, endPoint x: 421, endPoint y: 111, distance: 104.1
click at [421, 111] on icon "image/svg+xml -21 -15 -5 9 ?" at bounding box center [462, 77] width 409 height 102
click at [112, 274] on icon "27" at bounding box center [100, 250] width 126 height 126
click at [462, 183] on input "a. 27" at bounding box center [462, 180] width 1 height 5
radio input "true"
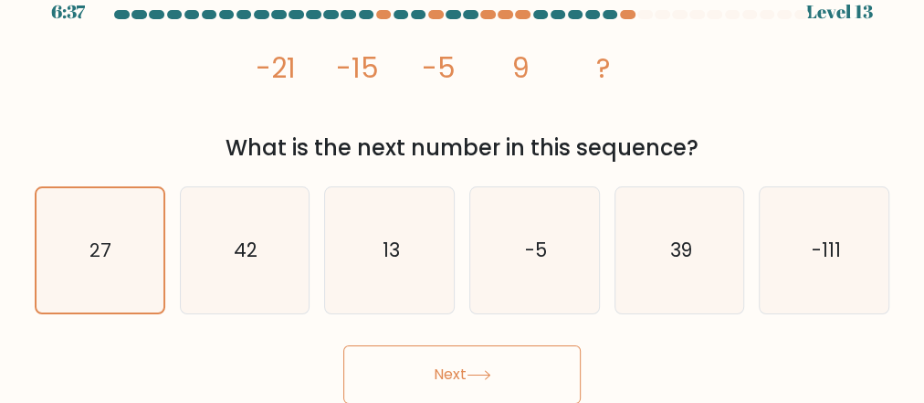
click at [425, 373] on button "Next" at bounding box center [461, 374] width 237 height 58
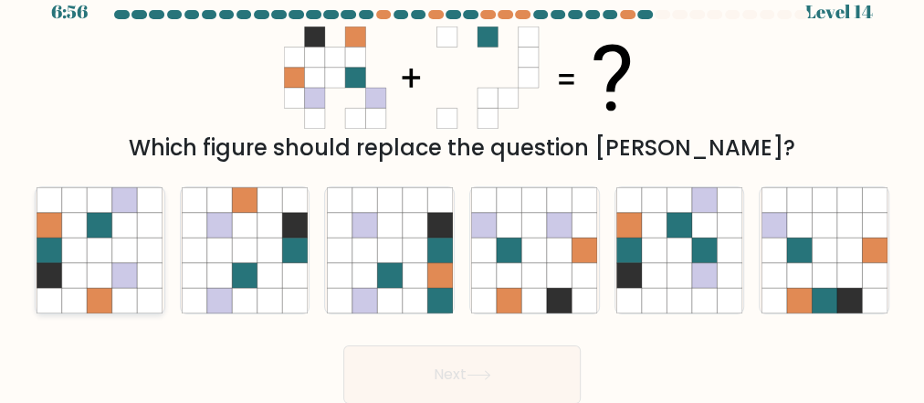
click at [133, 289] on icon at bounding box center [124, 300] width 25 height 25
click at [462, 183] on input "a." at bounding box center [462, 180] width 1 height 5
radio input "true"
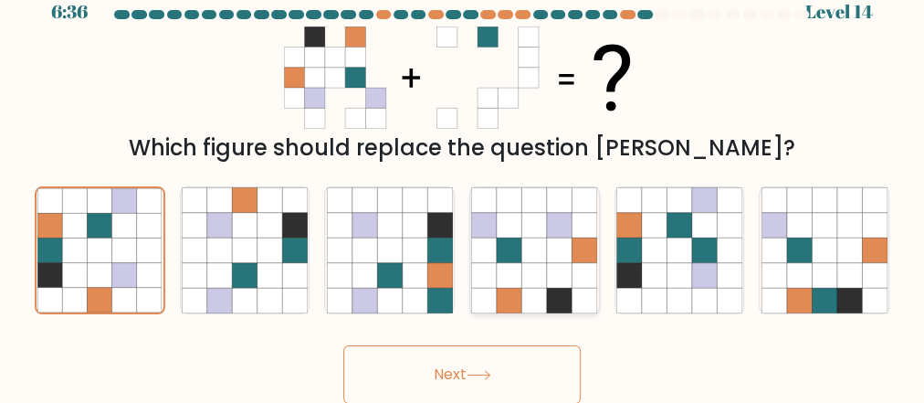
click at [563, 268] on icon at bounding box center [559, 275] width 25 height 25
click at [463, 183] on input "d." at bounding box center [462, 180] width 1 height 5
radio input "true"
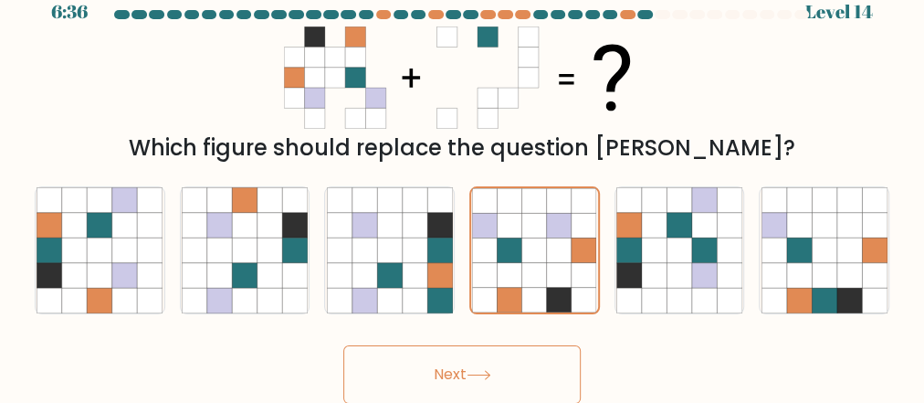
click at [505, 360] on button "Next" at bounding box center [461, 374] width 237 height 58
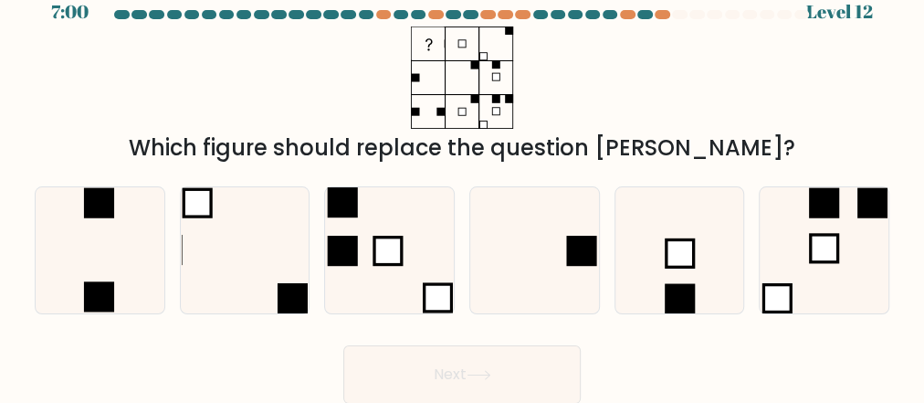
drag, startPoint x: 441, startPoint y: 228, endPoint x: 804, endPoint y: 79, distance: 391.9
click at [804, 79] on div "Which figure should replace the question mark?" at bounding box center [462, 95] width 877 height 138
click at [558, 261] on icon at bounding box center [534, 250] width 126 height 126
click at [463, 183] on input "d." at bounding box center [462, 180] width 1 height 5
radio input "true"
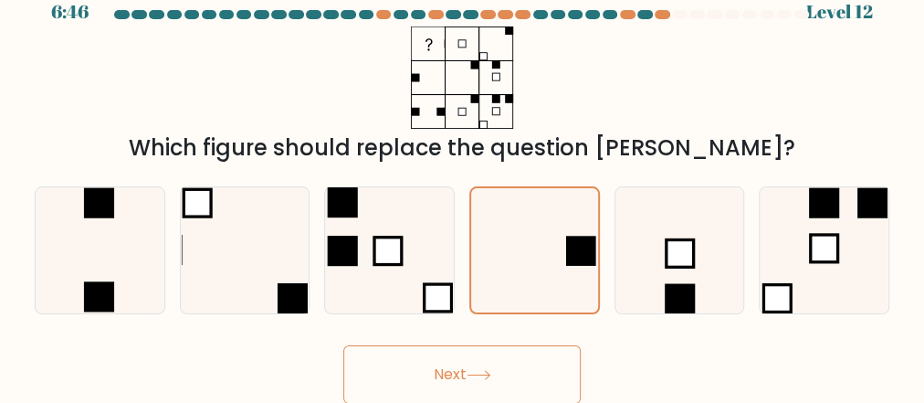
click at [514, 382] on button "Next" at bounding box center [461, 374] width 237 height 58
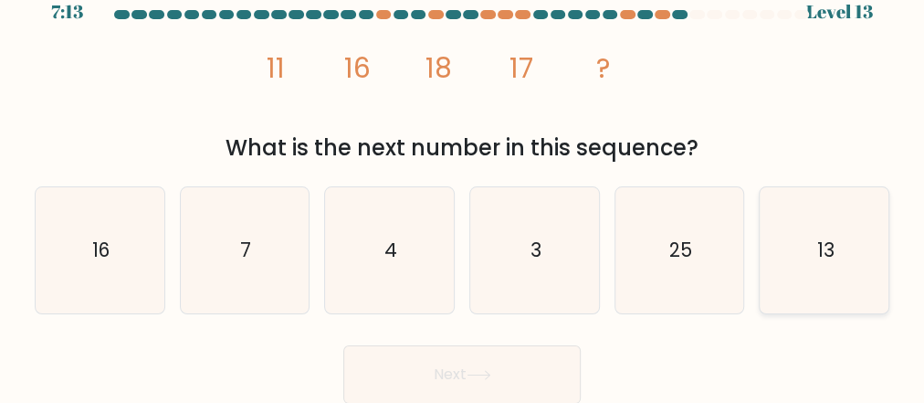
drag, startPoint x: 830, startPoint y: 240, endPoint x: 818, endPoint y: 249, distance: 15.0
click at [829, 240] on text "13" at bounding box center [824, 250] width 17 height 26
click at [463, 183] on input "f. 13" at bounding box center [462, 180] width 1 height 5
radio input "true"
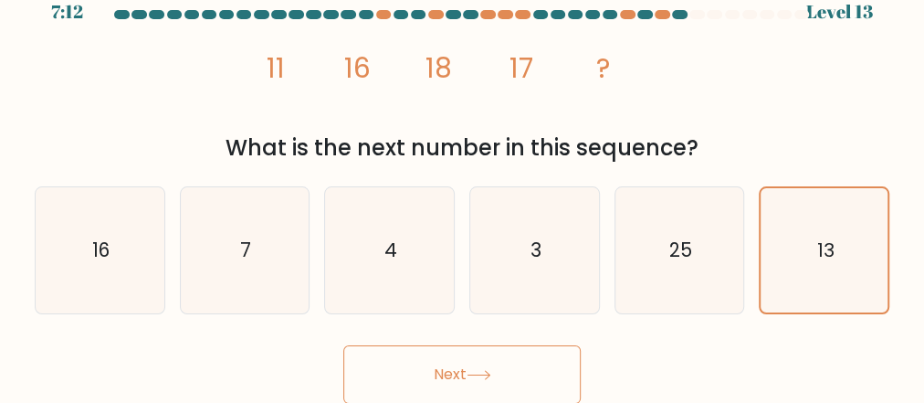
click at [459, 377] on button "Next" at bounding box center [461, 374] width 237 height 58
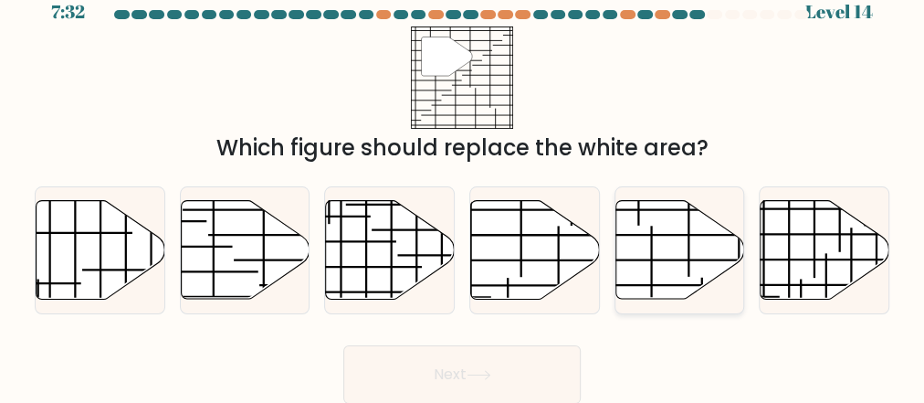
click at [661, 253] on icon at bounding box center [680, 250] width 129 height 99
click at [463, 183] on input "e." at bounding box center [462, 180] width 1 height 5
radio input "true"
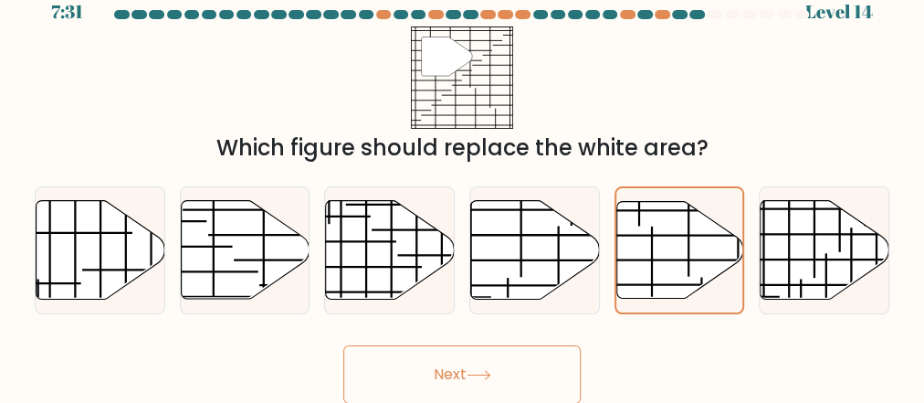
click at [443, 367] on button "Next" at bounding box center [461, 374] width 237 height 58
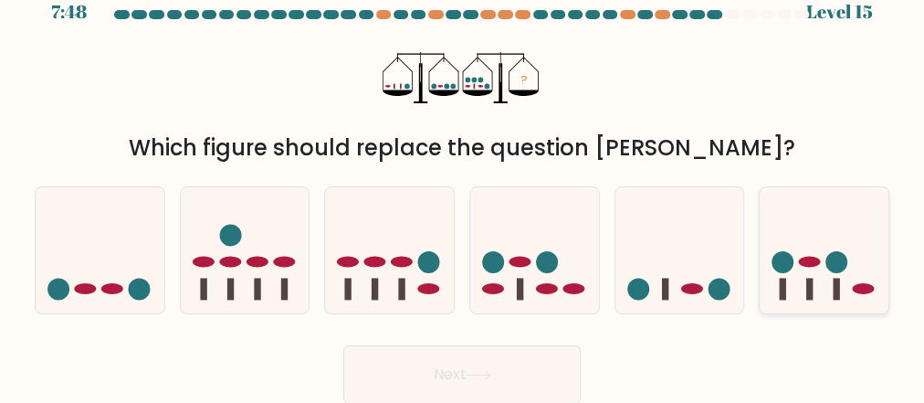
click at [827, 291] on icon at bounding box center [824, 250] width 129 height 107
click at [463, 183] on input "f." at bounding box center [462, 180] width 1 height 5
radio input "true"
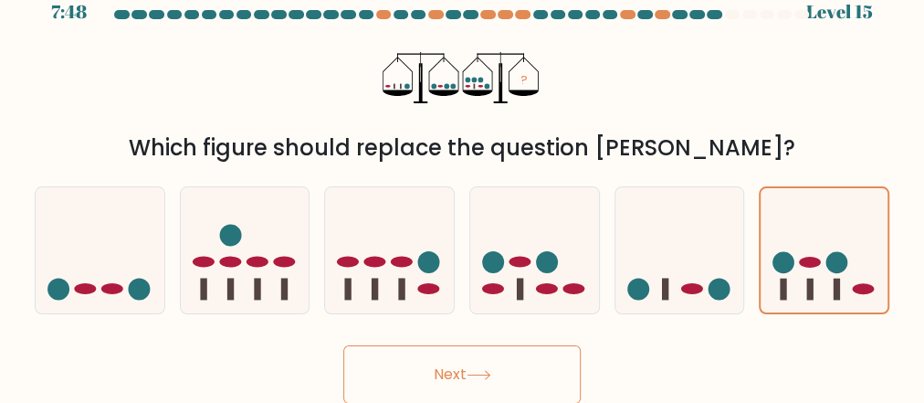
click at [492, 366] on button "Next" at bounding box center [461, 374] width 237 height 58
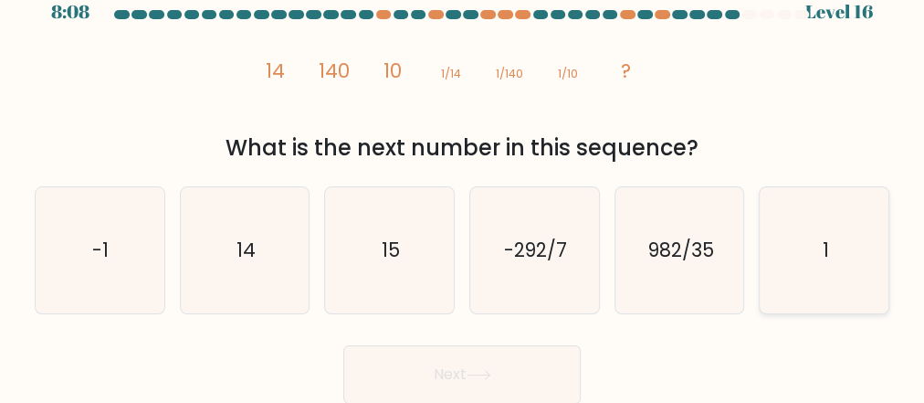
click at [831, 217] on icon "1" at bounding box center [825, 250] width 126 height 126
click at [463, 183] on input "f. 1" at bounding box center [462, 180] width 1 height 5
radio input "true"
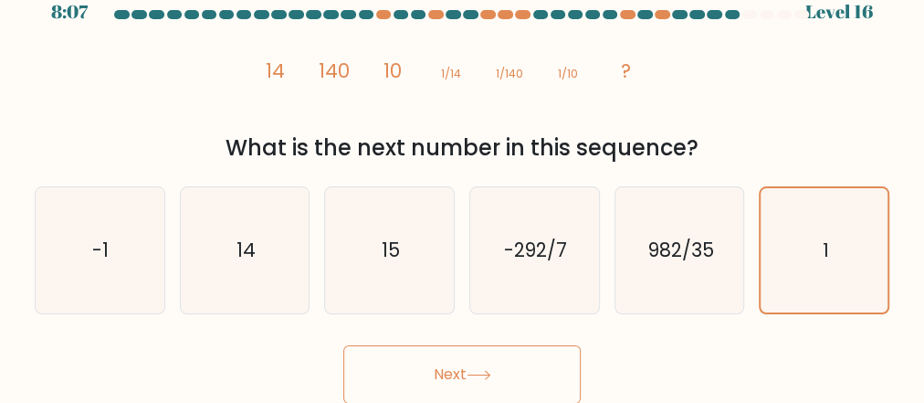
click at [473, 364] on button "Next" at bounding box center [461, 374] width 237 height 58
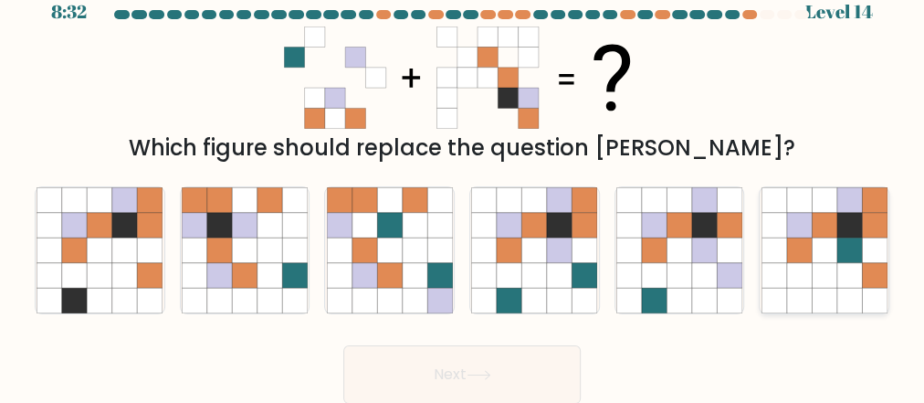
click at [812, 283] on icon at bounding box center [824, 275] width 25 height 25
click at [463, 183] on input "f." at bounding box center [462, 180] width 1 height 5
radio input "true"
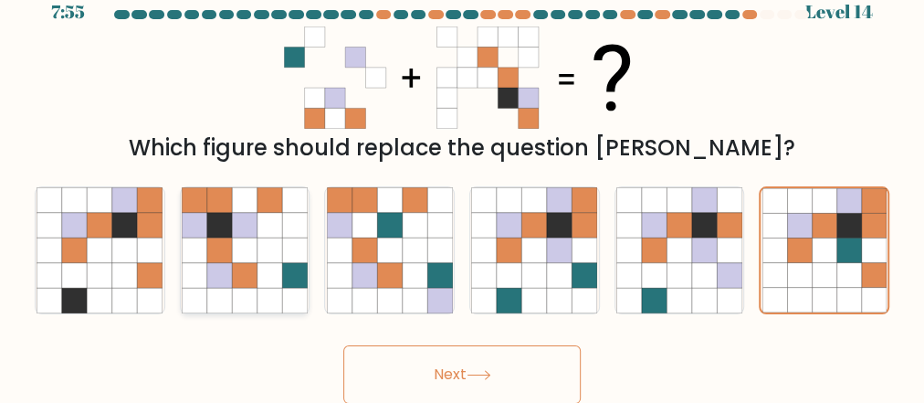
click at [261, 298] on icon at bounding box center [270, 300] width 25 height 25
click at [462, 183] on input "b." at bounding box center [462, 180] width 1 height 5
radio input "true"
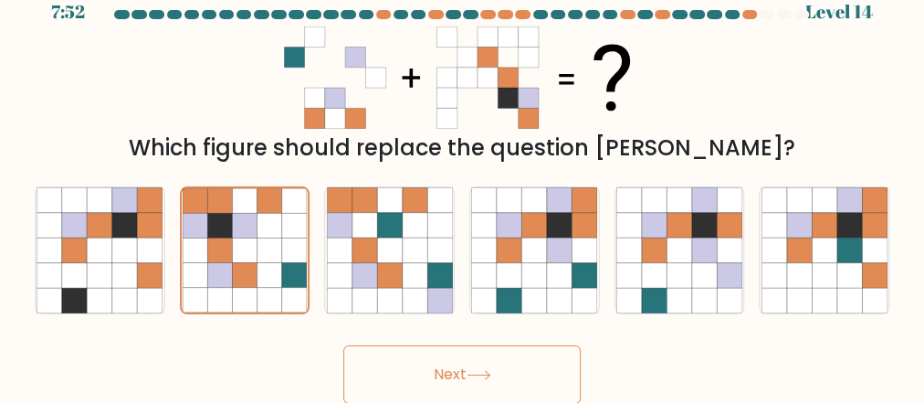
click at [454, 387] on button "Next" at bounding box center [461, 374] width 237 height 58
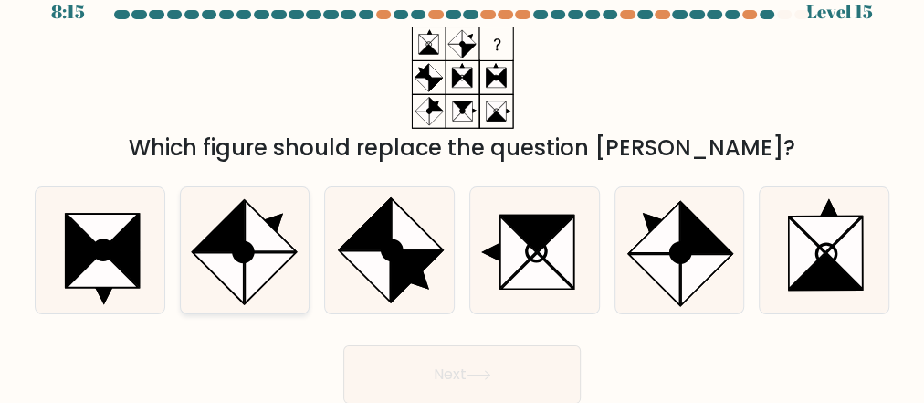
click at [270, 290] on icon at bounding box center [245, 250] width 126 height 126
click at [462, 183] on input "b." at bounding box center [462, 180] width 1 height 5
radio input "true"
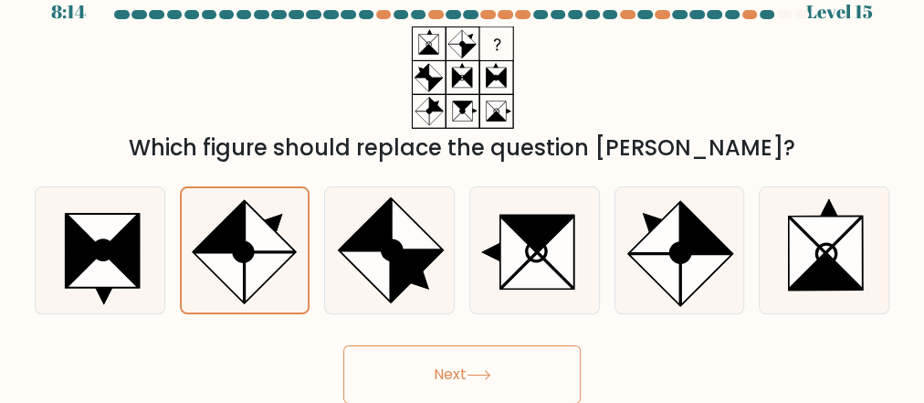
click at [407, 374] on button "Next" at bounding box center [461, 374] width 237 height 58
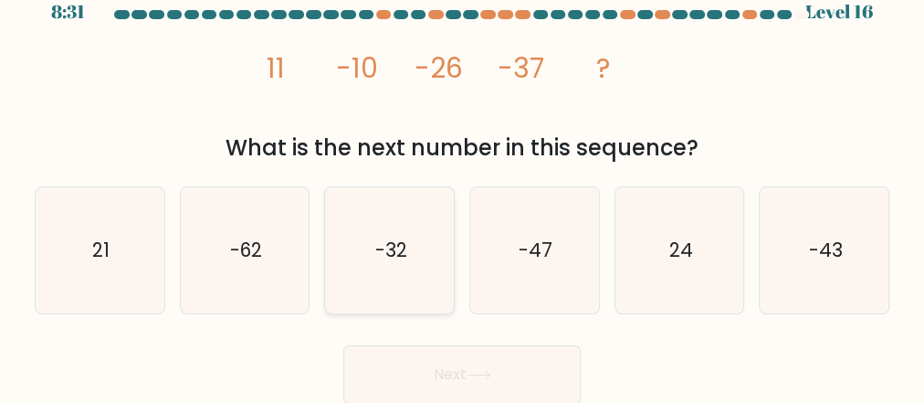
click at [369, 282] on icon "-32" at bounding box center [390, 250] width 126 height 126
click at [462, 183] on input "c. -32" at bounding box center [462, 180] width 1 height 5
radio input "true"
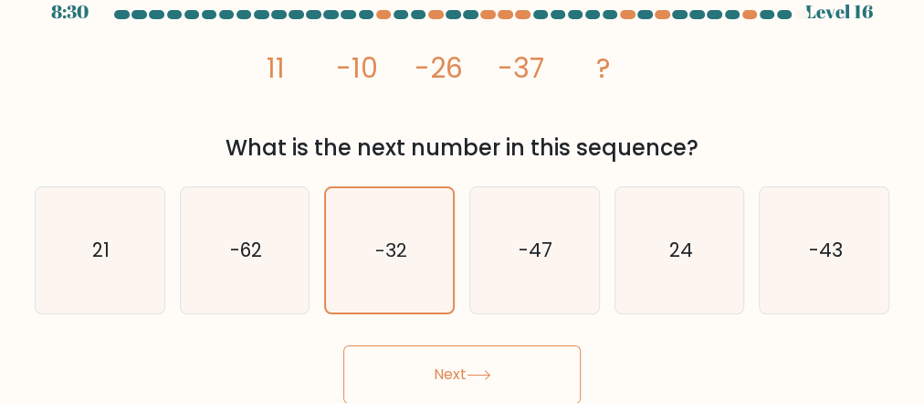
click at [366, 374] on button "Next" at bounding box center [461, 374] width 237 height 58
